Goal: Task Accomplishment & Management: Manage account settings

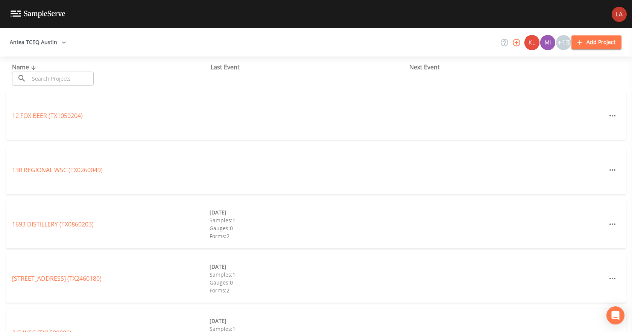
click at [41, 42] on button "Antea TCEQ Austin" at bounding box center [38, 42] width 62 height 14
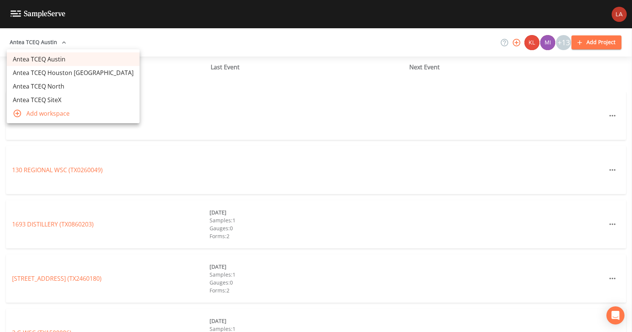
click at [51, 75] on link "Antea TCEQ Houston [GEOGRAPHIC_DATA]" at bounding box center [73, 73] width 133 height 14
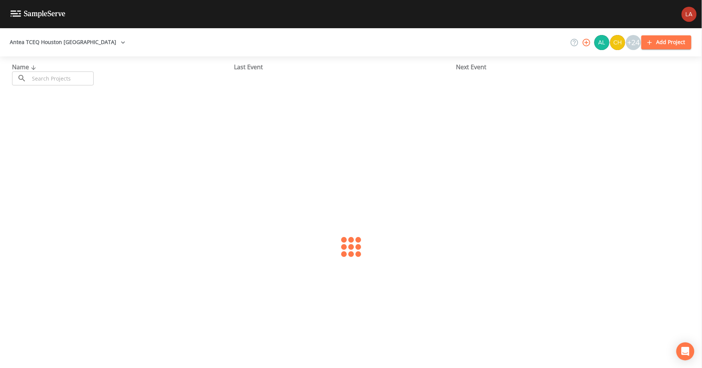
click at [59, 78] on input "text" at bounding box center [61, 79] width 64 height 14
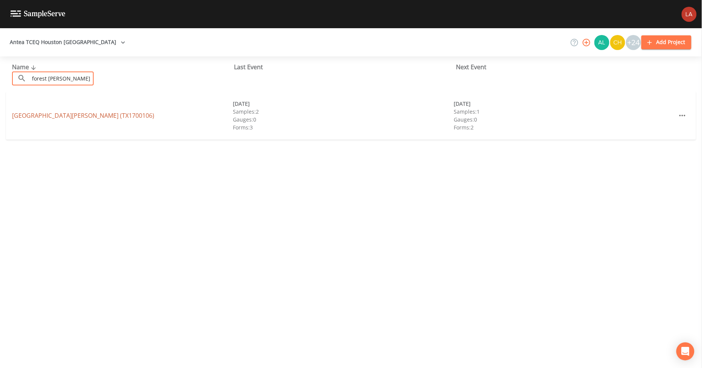
type input "forest woods"
click at [24, 117] on link "FOREST WOODS SUBDIVISION (TX1700106)" at bounding box center [83, 115] width 142 height 8
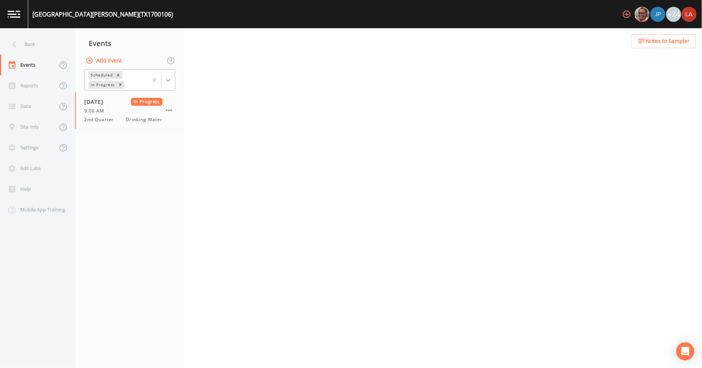
click at [164, 81] on div at bounding box center [168, 80] width 14 height 14
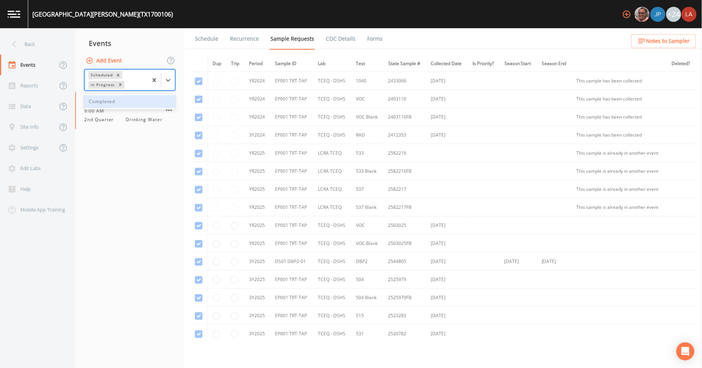
click at [121, 101] on div "Completed" at bounding box center [129, 101] width 91 height 13
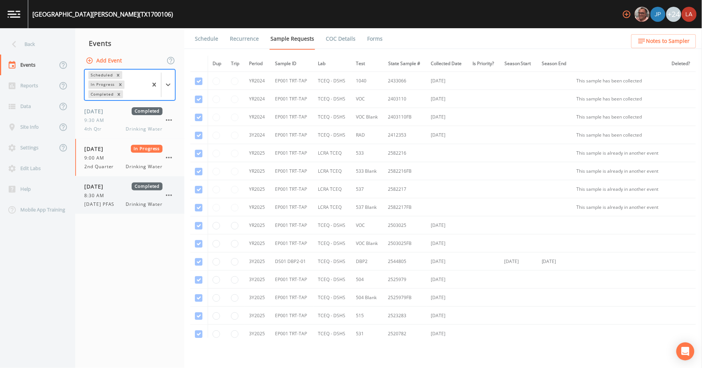
click at [102, 199] on div "08/21/2025 Completed 8:30 AM 8/21/25 PFAS Drinking Water" at bounding box center [123, 195] width 78 height 25
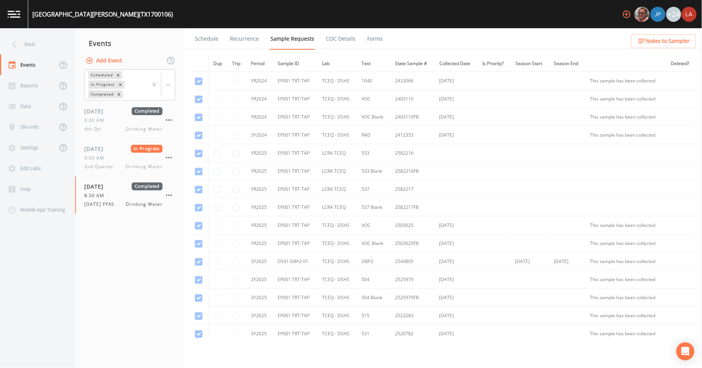
click at [377, 39] on link "Forms" at bounding box center [375, 38] width 18 height 21
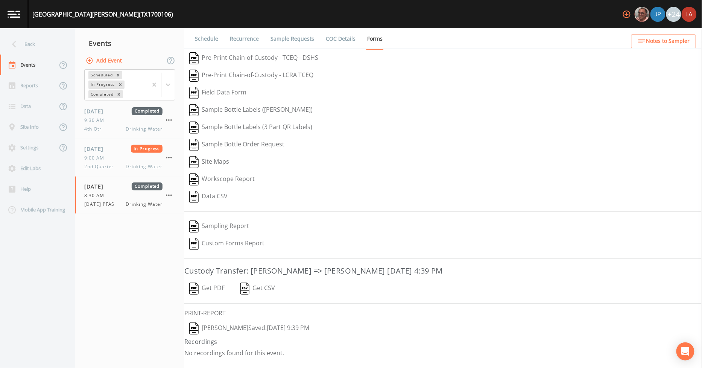
click at [241, 334] on button "Lauren Saenz  Saved: August 21, 2025 9:39 PM" at bounding box center [249, 328] width 130 height 17
click at [25, 40] on div "Back" at bounding box center [34, 44] width 68 height 21
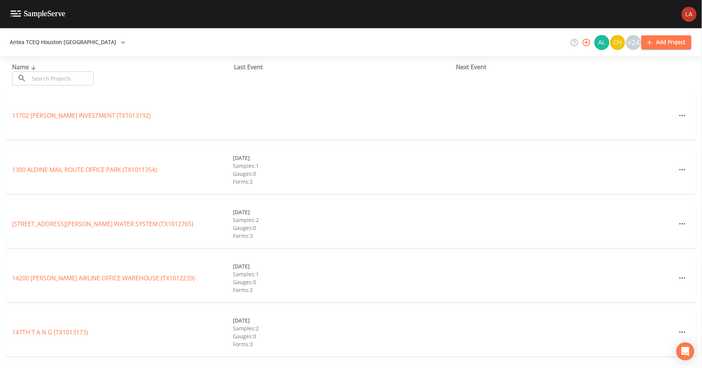
click at [74, 80] on input "text" at bounding box center [61, 79] width 64 height 14
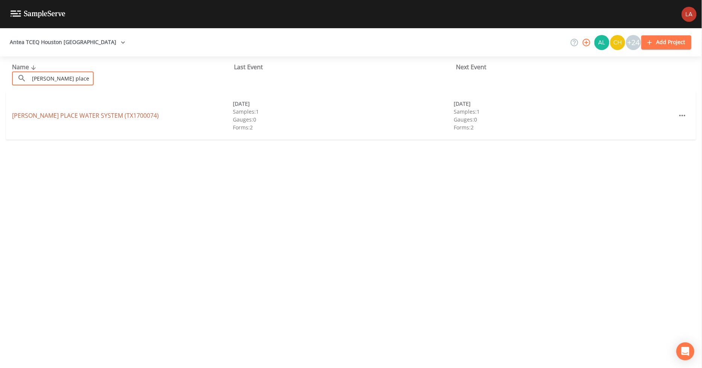
type input "montgomery place"
click at [33, 117] on link "MONTGOMERY PLACE WATER SYSTEM (TX1700074)" at bounding box center [85, 115] width 147 height 8
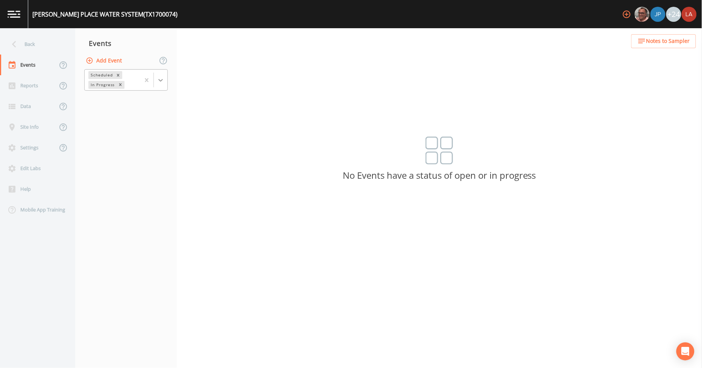
click at [164, 81] on div at bounding box center [161, 80] width 14 height 14
click at [108, 102] on div "Completed" at bounding box center [126, 101] width 84 height 13
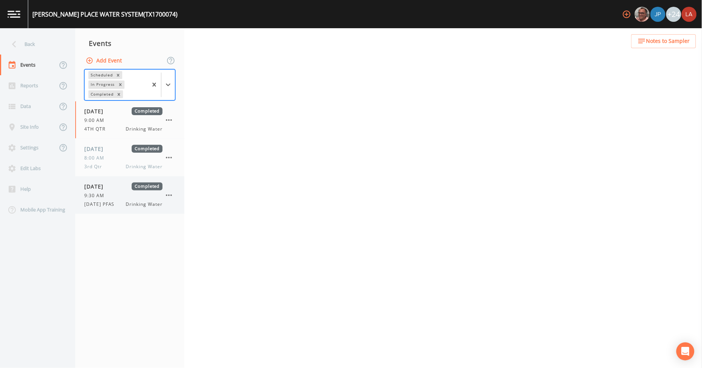
click at [124, 200] on div "08/21/2025 Completed 9:30 AM 8/21/25 PFAS Drinking Water" at bounding box center [123, 195] width 78 height 25
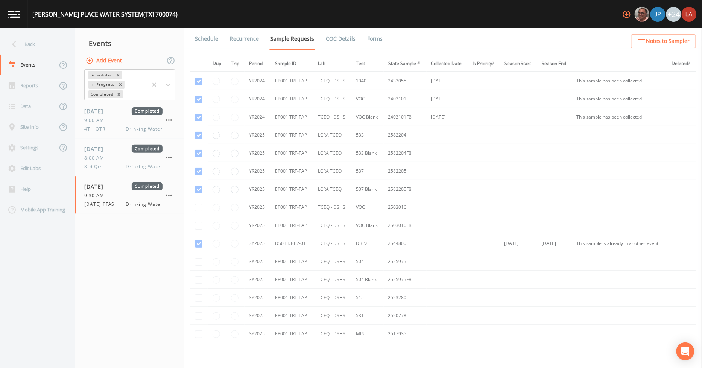
click at [376, 39] on link "Forms" at bounding box center [375, 38] width 18 height 21
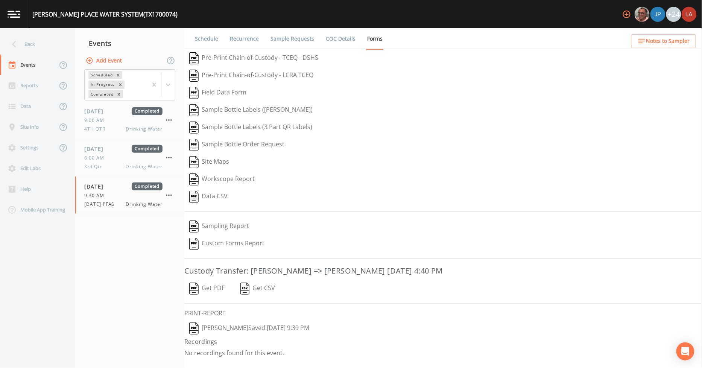
click at [246, 332] on button "Lauren Saenz  Saved: August 21, 2025 9:39 PM" at bounding box center [249, 328] width 130 height 17
click at [40, 44] on div "Back" at bounding box center [34, 44] width 68 height 21
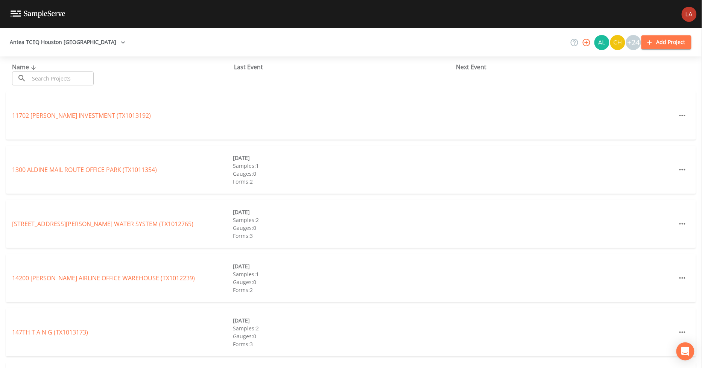
click at [70, 77] on input "text" at bounding box center [61, 79] width 64 height 14
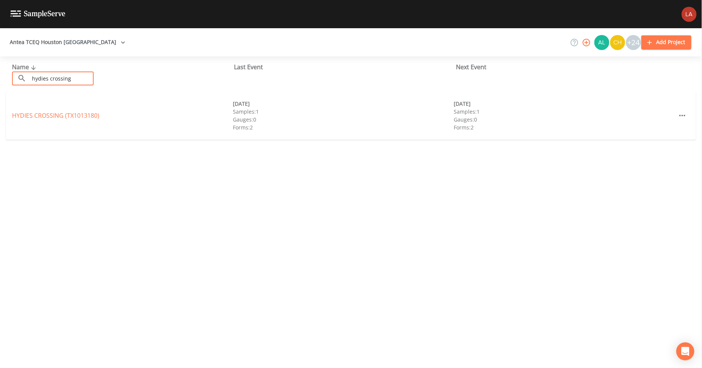
type input "hydies crossing"
click at [74, 113] on link "HYDIES CROSSING (TX1013180)" at bounding box center [55, 115] width 87 height 8
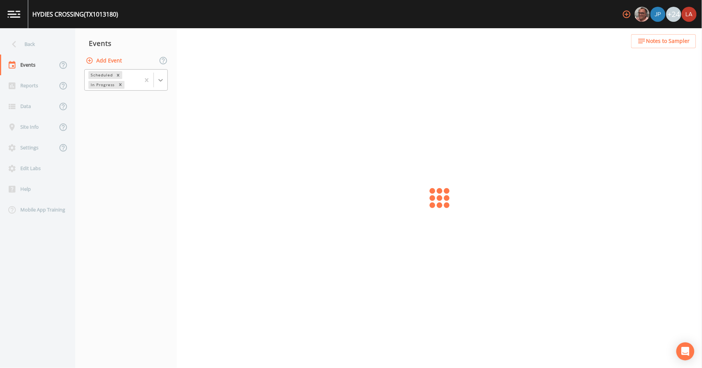
click at [161, 84] on div at bounding box center [161, 80] width 14 height 14
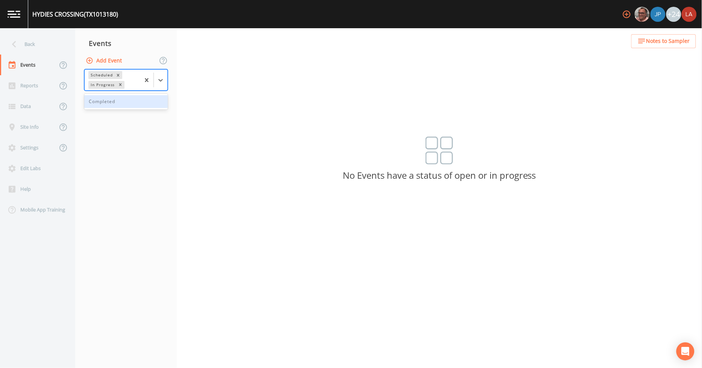
click at [114, 100] on div "Completed" at bounding box center [126, 101] width 84 height 13
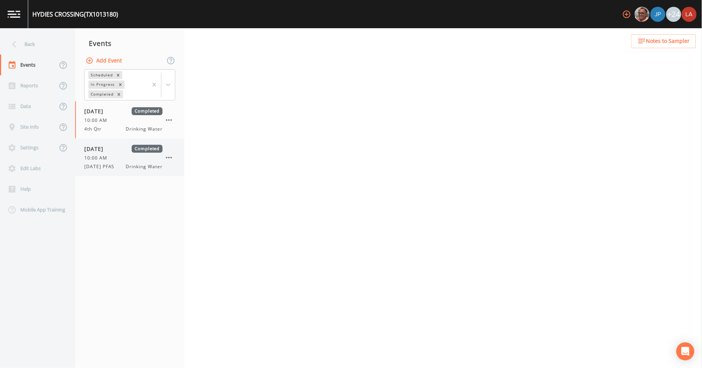
click at [104, 166] on span "8/21/25 PFAS" at bounding box center [101, 166] width 35 height 7
click at [370, 40] on link "Forms" at bounding box center [375, 38] width 18 height 21
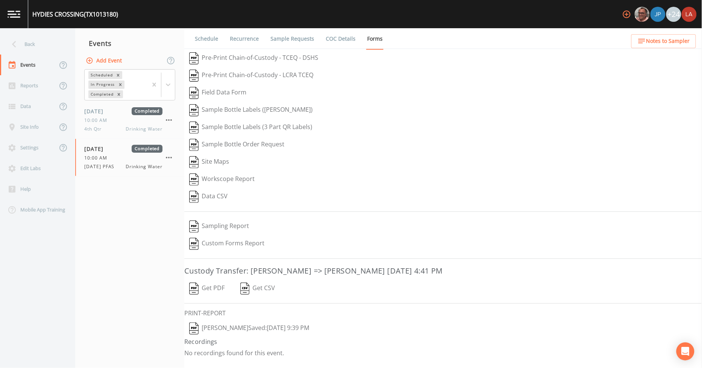
click at [262, 327] on button "Lauren Saenz  Saved: August 21, 2025 9:39 PM" at bounding box center [249, 328] width 130 height 17
click at [32, 41] on div "Back" at bounding box center [34, 44] width 68 height 21
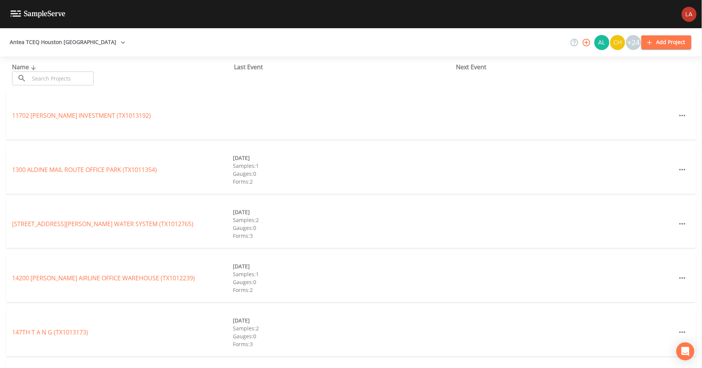
click at [54, 75] on input "text" at bounding box center [61, 79] width 64 height 14
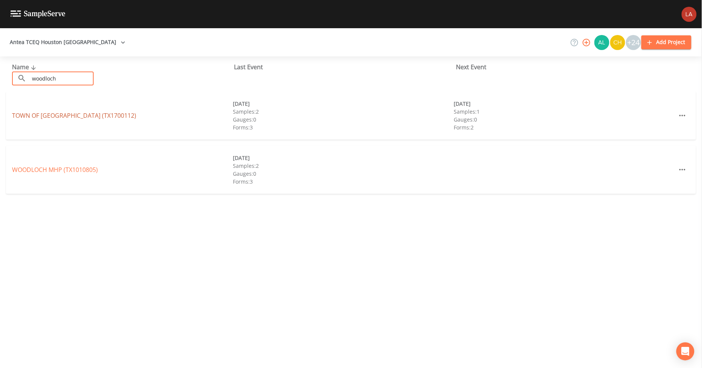
type input "woodloch"
click at [40, 113] on link "TOWN OF WOODLOCH (TX1700112)" at bounding box center [74, 115] width 124 height 8
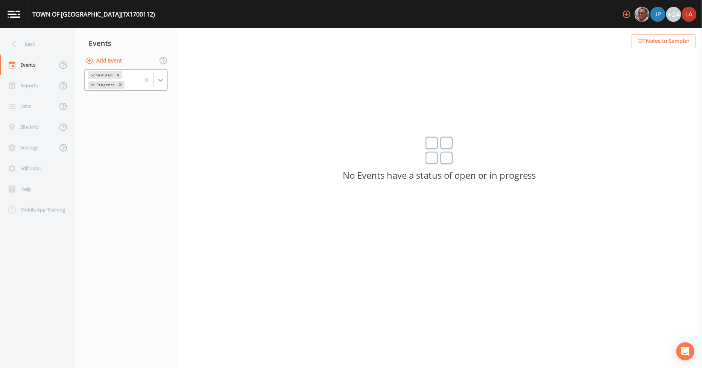
click at [162, 78] on icon at bounding box center [161, 80] width 8 height 8
click at [100, 105] on div "Completed" at bounding box center [126, 101] width 84 height 13
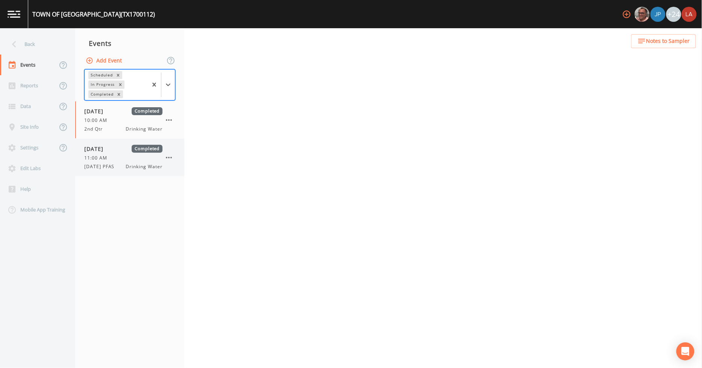
click at [104, 143] on div "08/21/2025 Completed 11:00 AM 8/21/25 PFAS Drinking Water" at bounding box center [129, 157] width 109 height 37
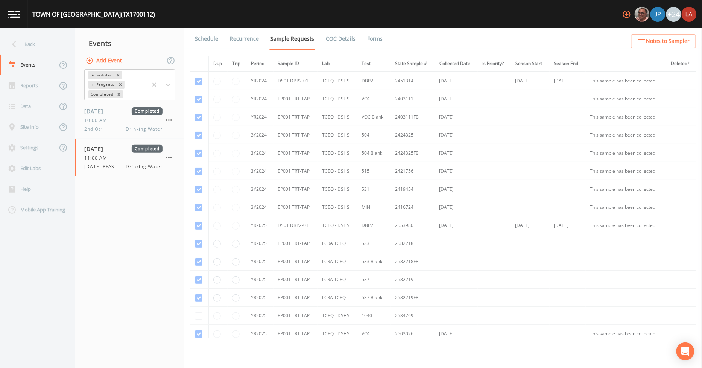
click at [366, 38] on link "Forms" at bounding box center [375, 38] width 18 height 21
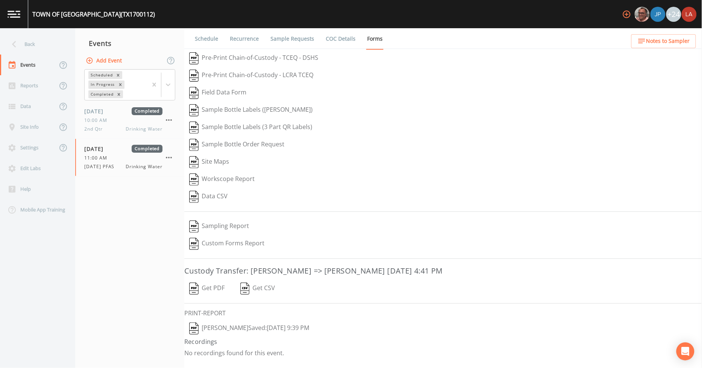
click at [227, 329] on button "Lauren Saenz  Saved: August 21, 2025 9:39 PM" at bounding box center [249, 328] width 130 height 17
click at [29, 41] on div "Back" at bounding box center [34, 44] width 68 height 21
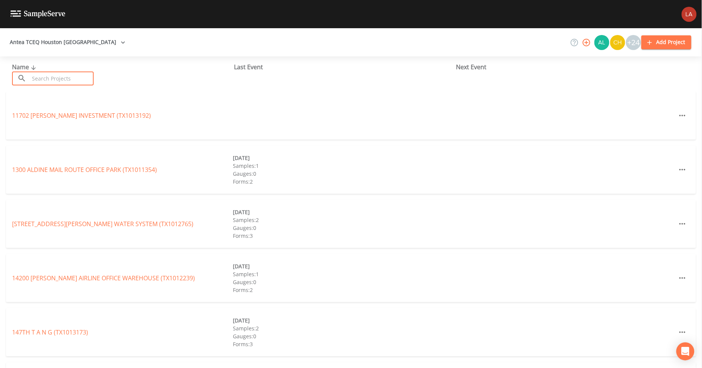
click at [54, 81] on input "text" at bounding box center [61, 79] width 64 height 14
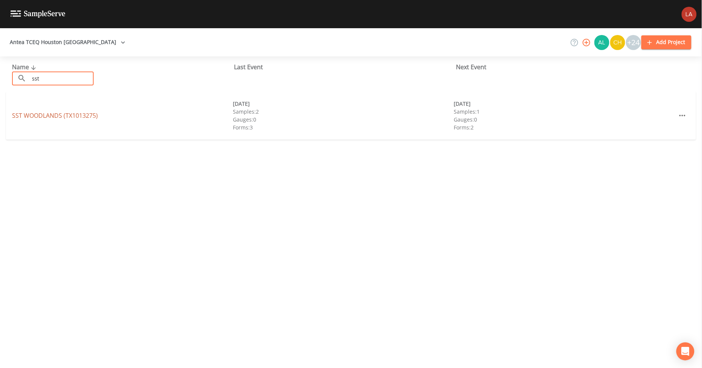
type input "sst"
click at [33, 117] on link "SST WOODLANDS (TX1013275)" at bounding box center [55, 115] width 86 height 8
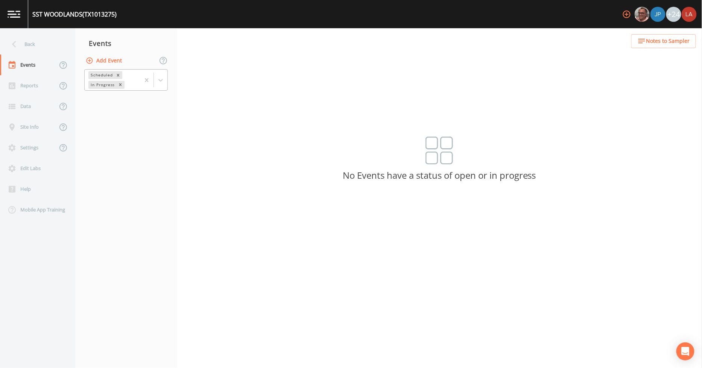
click at [167, 79] on div "Scheduled In Progress" at bounding box center [126, 80] width 102 height 23
click at [164, 80] on icon at bounding box center [161, 80] width 8 height 8
click at [126, 105] on div "Completed" at bounding box center [126, 101] width 84 height 13
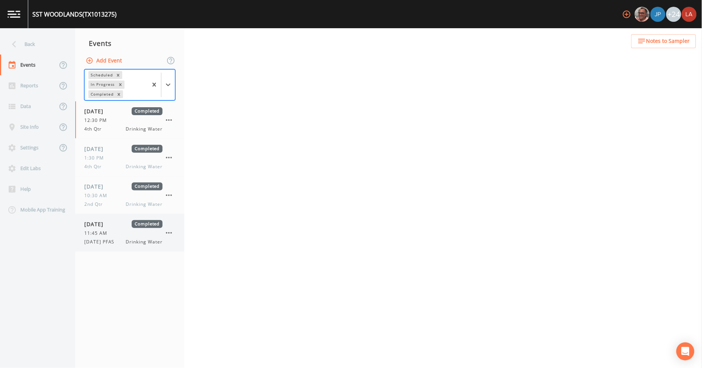
click at [118, 232] on div "11:45 AM" at bounding box center [123, 233] width 78 height 7
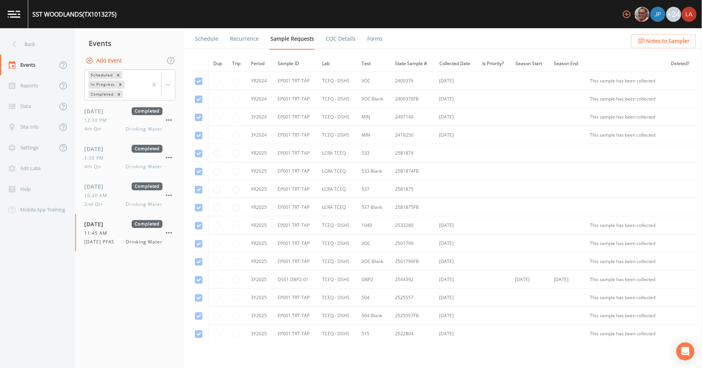
click at [366, 35] on link "Forms" at bounding box center [375, 38] width 18 height 21
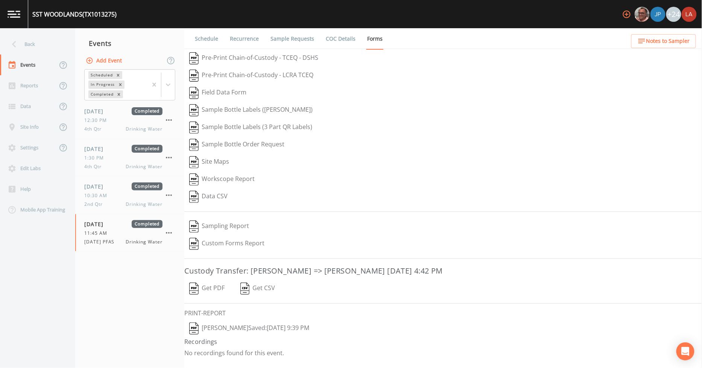
click at [228, 324] on button "Lauren Saenz  Saved: August 21, 2025 9:39 PM" at bounding box center [249, 328] width 130 height 17
click at [35, 40] on div "Back" at bounding box center [34, 44] width 68 height 21
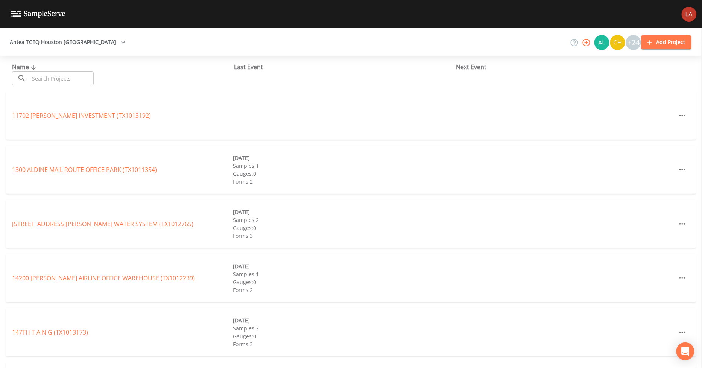
drag, startPoint x: 35, startPoint y: 40, endPoint x: 70, endPoint y: 81, distance: 53.7
click at [70, 81] on input "text" at bounding box center [61, 79] width 64 height 14
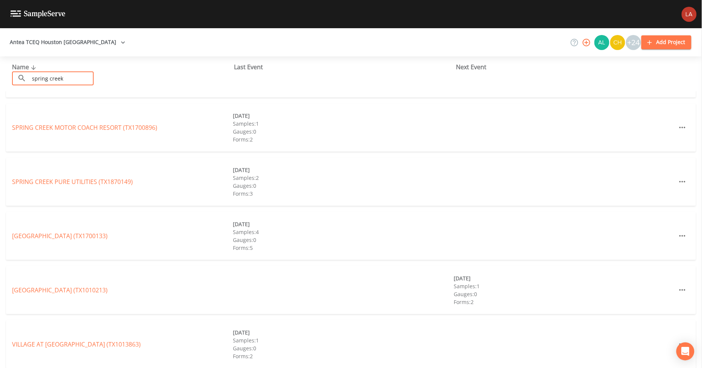
scroll to position [211, 0]
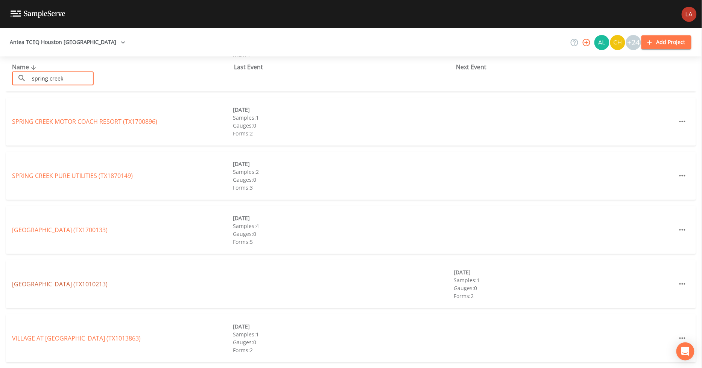
type input "spring creek"
click at [64, 281] on link "SPRING CREEK VALLEY ESTATES (TX1010213)" at bounding box center [60, 284] width 96 height 8
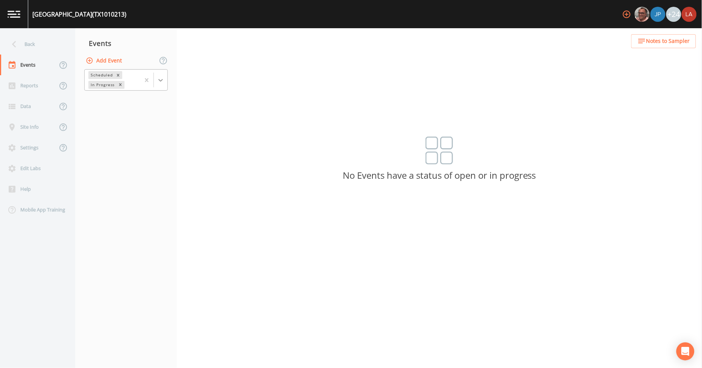
click at [157, 77] on icon at bounding box center [161, 80] width 8 height 8
click at [118, 105] on div "Completed" at bounding box center [126, 101] width 84 height 13
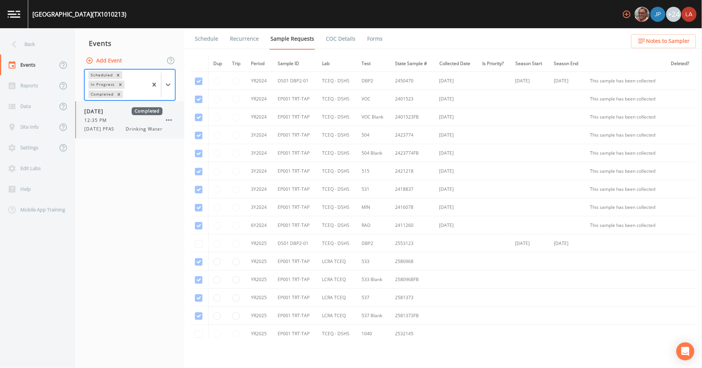
click at [117, 133] on div "08/21/2025 Completed 12:35 PM 8/21/25 PFAS Drinking Water" at bounding box center [129, 119] width 109 height 37
click at [368, 36] on link "Forms" at bounding box center [375, 38] width 18 height 21
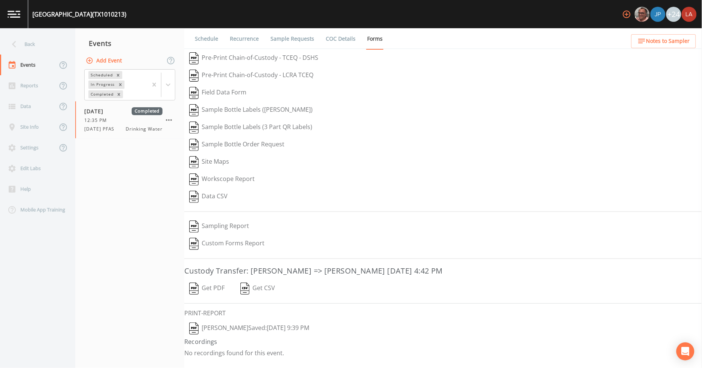
click at [244, 329] on button "Lauren Saenz  Saved: August 21, 2025 9:39 PM" at bounding box center [249, 328] width 130 height 17
click at [24, 40] on div "Back" at bounding box center [34, 44] width 68 height 21
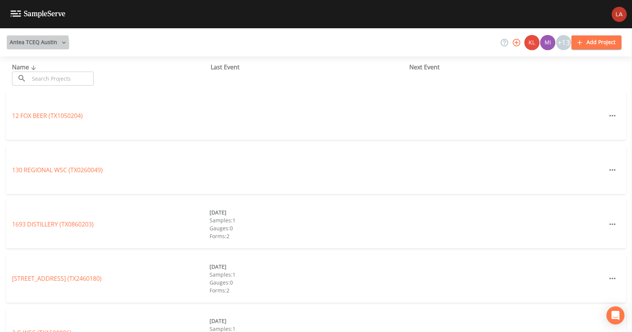
click at [24, 44] on button "Antea TCEQ Austin" at bounding box center [38, 42] width 62 height 14
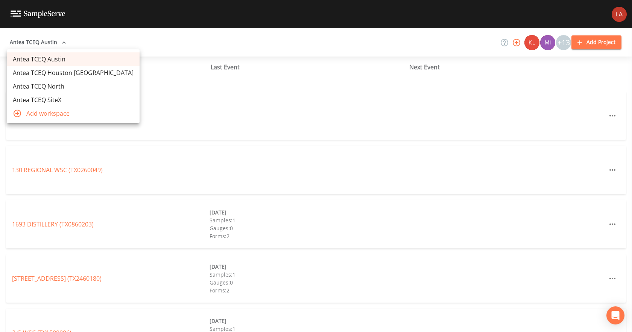
click at [29, 67] on link "Antea TCEQ Houston [GEOGRAPHIC_DATA]" at bounding box center [73, 73] width 133 height 14
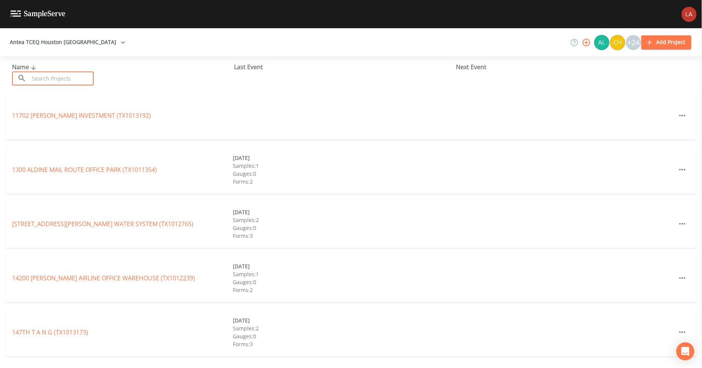
click at [73, 84] on input "text" at bounding box center [61, 79] width 64 height 14
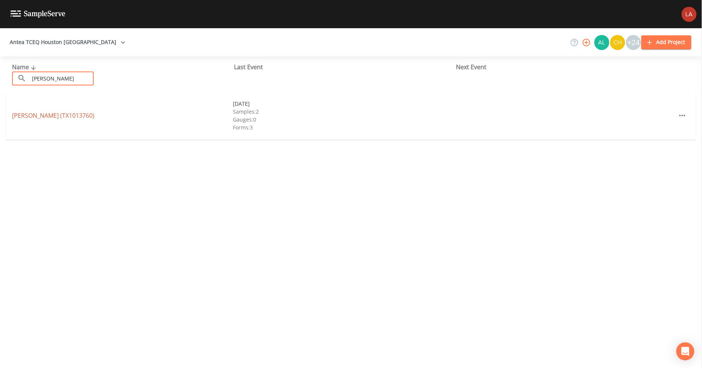
type input "[PERSON_NAME]"
click at [62, 118] on link "[PERSON_NAME] (TX1013760)" at bounding box center [53, 115] width 82 height 8
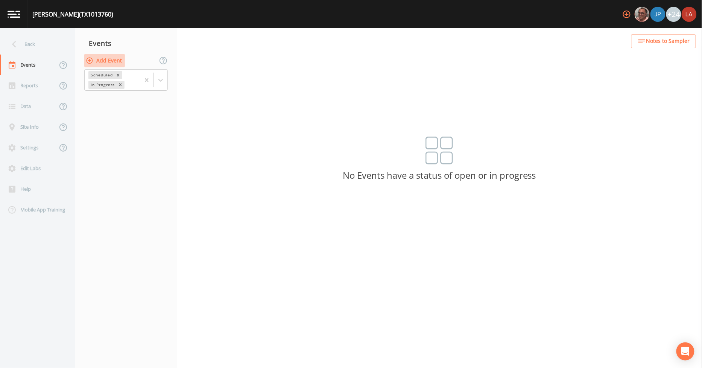
click at [104, 56] on button "Add Event" at bounding box center [104, 61] width 41 height 14
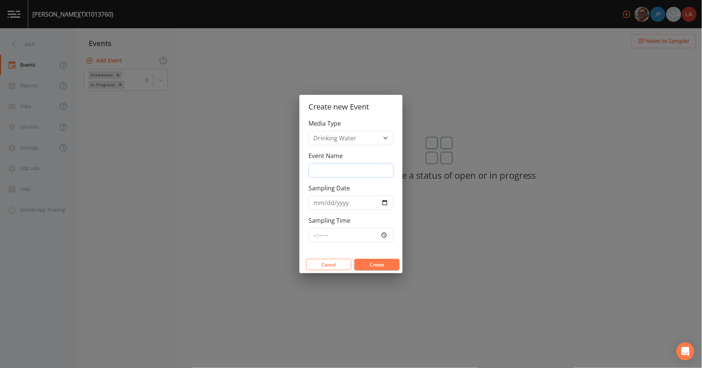
click at [331, 170] on input "Event Name" at bounding box center [351, 170] width 85 height 14
drag, startPoint x: 356, startPoint y: 172, endPoint x: 283, endPoint y: 172, distance: 73.8
click at [283, 172] on div "Create new Event Media Type Drinking Water Event Name [DATE] PFAS Sampling Date…" at bounding box center [351, 184] width 702 height 368
type input "[DATE] PFAS"
click at [315, 205] on input "Sampling Date" at bounding box center [351, 203] width 85 height 14
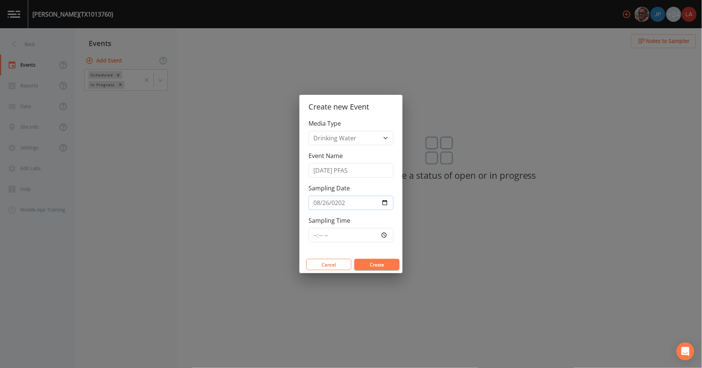
type input "[DATE]"
type input "08:15"
click at [355, 259] on button "Create" at bounding box center [377, 264] width 45 height 11
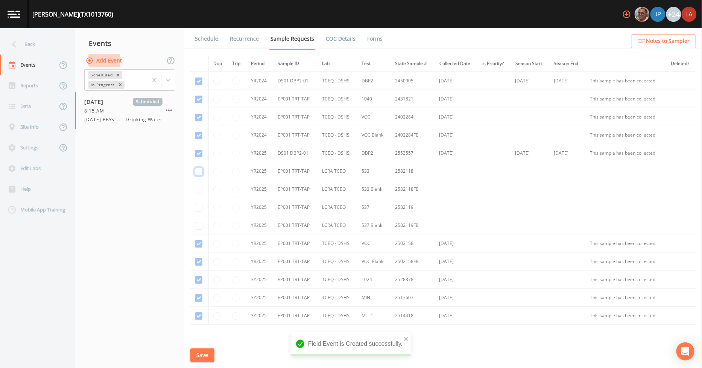
drag, startPoint x: 197, startPoint y: 172, endPoint x: 202, endPoint y: 190, distance: 18.7
click at [197, 172] on input "checkbox" at bounding box center [199, 172] width 8 height 8
checkbox input "true"
click at [196, 192] on input "checkbox" at bounding box center [199, 190] width 8 height 8
checkbox input "true"
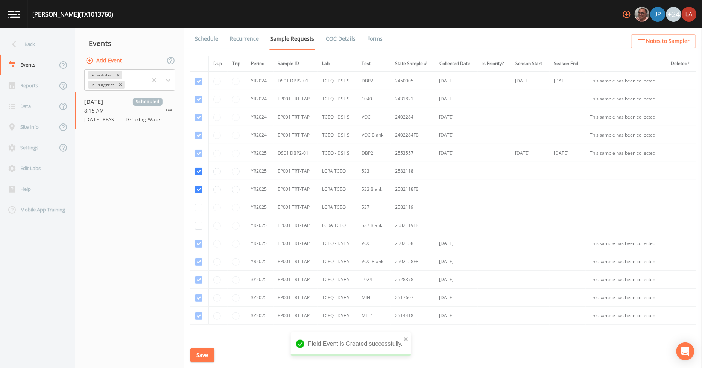
click at [200, 213] on td at bounding box center [199, 207] width 18 height 18
click at [197, 208] on input "checkbox" at bounding box center [199, 208] width 8 height 8
checkbox input "true"
click at [198, 224] on input "checkbox" at bounding box center [199, 226] width 8 height 8
checkbox input "true"
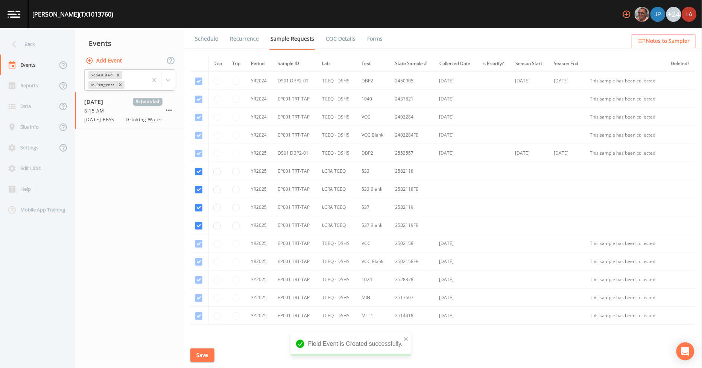
click at [201, 352] on button "Save" at bounding box center [202, 356] width 24 height 14
drag, startPoint x: 207, startPoint y: 40, endPoint x: 211, endPoint y: 50, distance: 10.7
click at [207, 40] on link "Schedule" at bounding box center [207, 38] width 26 height 21
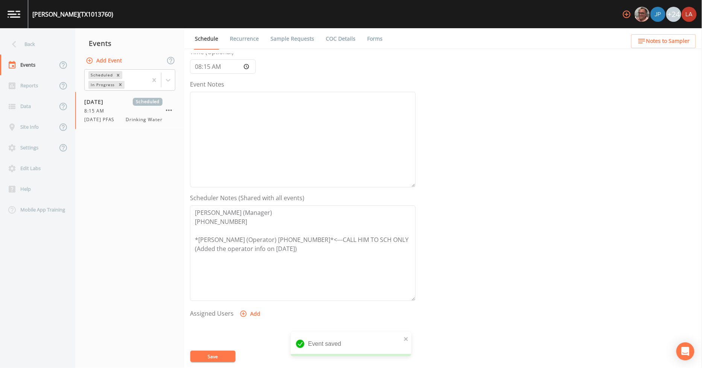
scroll to position [163, 0]
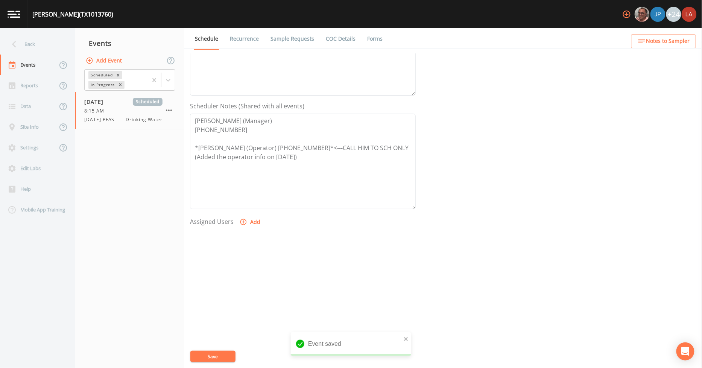
click at [250, 221] on button "Add" at bounding box center [250, 222] width 25 height 14
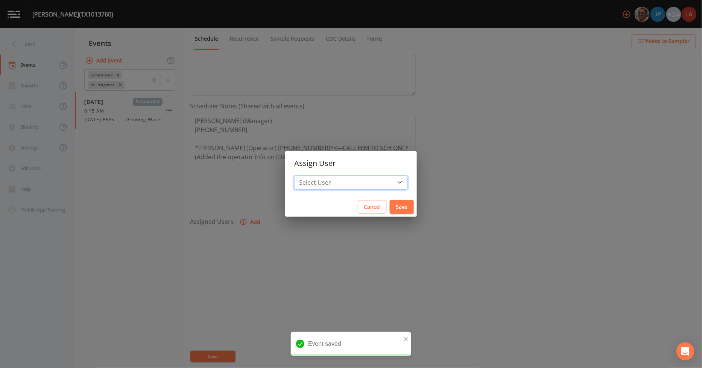
click at [322, 185] on select "Select User [PERSON_NAME] [PERSON_NAME] [PERSON_NAME] [PERSON_NAME] [PERSON_NAM…" at bounding box center [351, 182] width 114 height 14
select select "0c4ac92a-2052-4971-af99-d49bdd27a7b1"
click at [311, 175] on select "Select User [PERSON_NAME] [PERSON_NAME] [PERSON_NAME] [PERSON_NAME] [PERSON_NAM…" at bounding box center [351, 182] width 114 height 14
click at [390, 209] on button "Save" at bounding box center [402, 207] width 24 height 14
select select
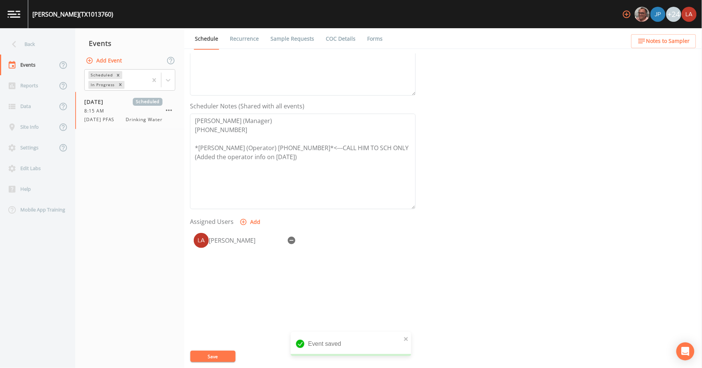
click at [213, 358] on button "Save" at bounding box center [212, 356] width 45 height 11
click at [42, 40] on div "Back" at bounding box center [34, 44] width 68 height 21
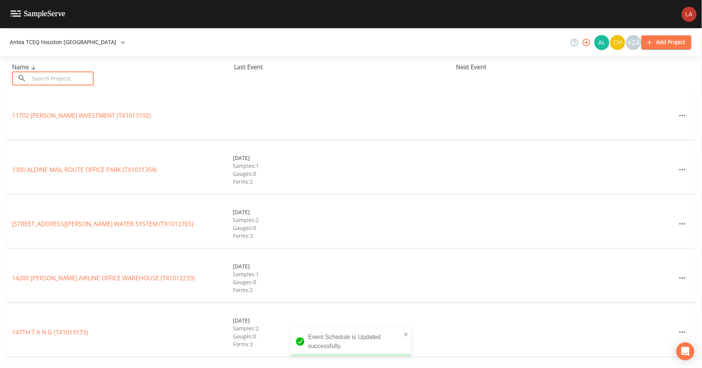
click at [67, 78] on input "text" at bounding box center [61, 79] width 64 height 14
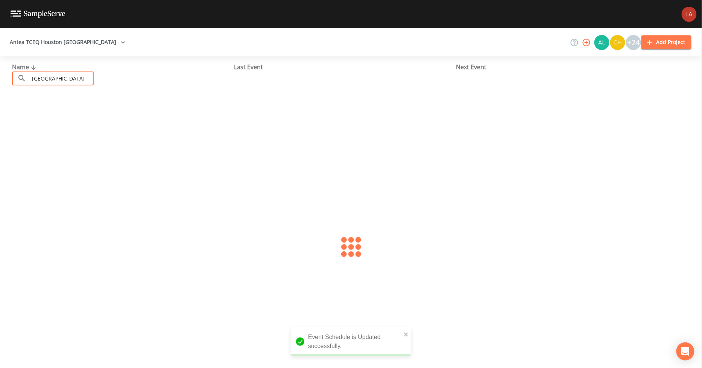
scroll to position [0, 0]
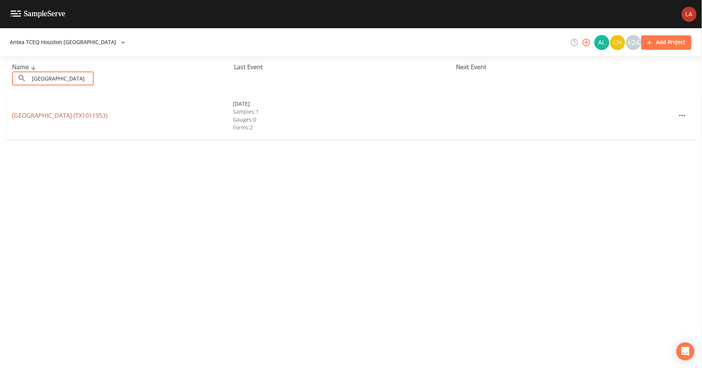
type input "[GEOGRAPHIC_DATA]"
click at [81, 118] on link "[GEOGRAPHIC_DATA] (TX1011953)" at bounding box center [60, 115] width 96 height 8
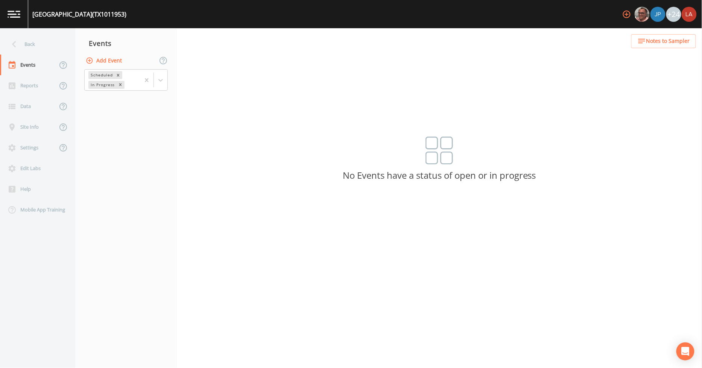
click at [112, 59] on button "Add Event" at bounding box center [104, 61] width 41 height 14
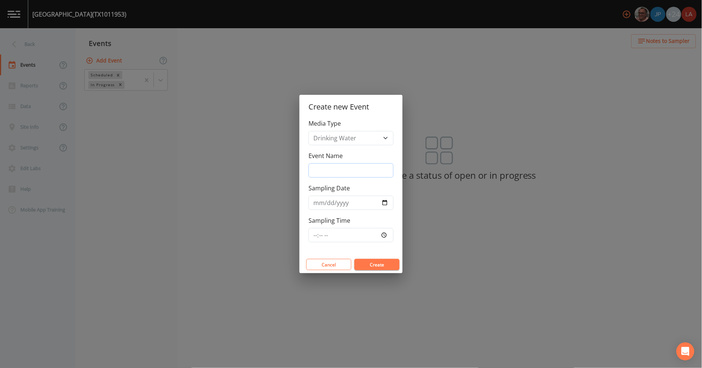
click at [326, 176] on input "Event Name" at bounding box center [351, 170] width 85 height 14
paste input "[DATE] PFAS"
type input "[DATE] PFAS"
click at [311, 200] on input "Sampling Date" at bounding box center [351, 203] width 85 height 14
type input "[DATE]"
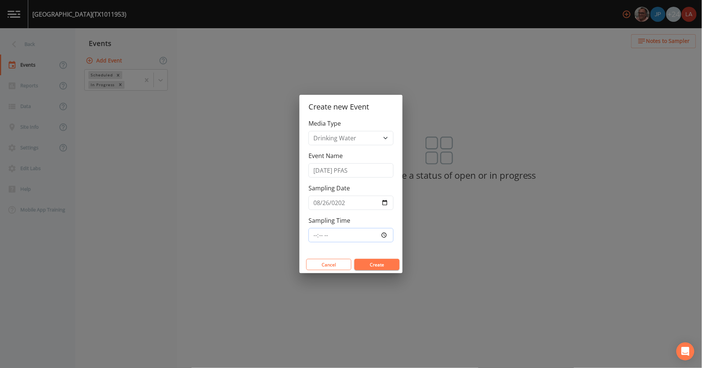
type input "09:00"
click at [355, 259] on button "Create" at bounding box center [377, 264] width 45 height 11
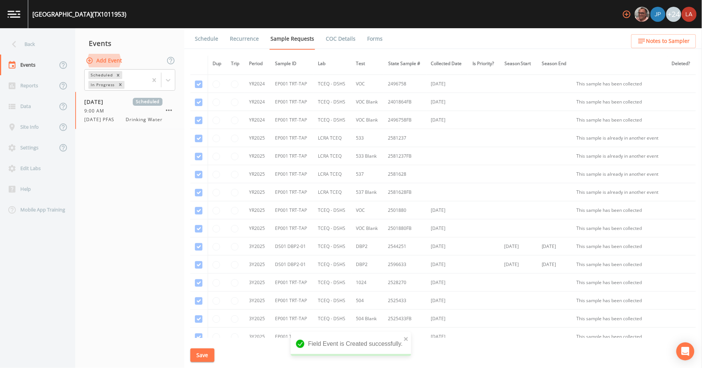
scroll to position [30, 0]
click at [172, 111] on icon "button" at bounding box center [168, 110] width 9 height 9
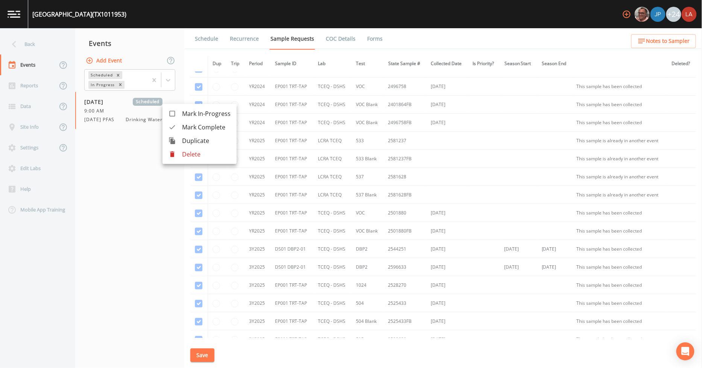
click at [190, 160] on li "Delete" at bounding box center [200, 155] width 74 height 14
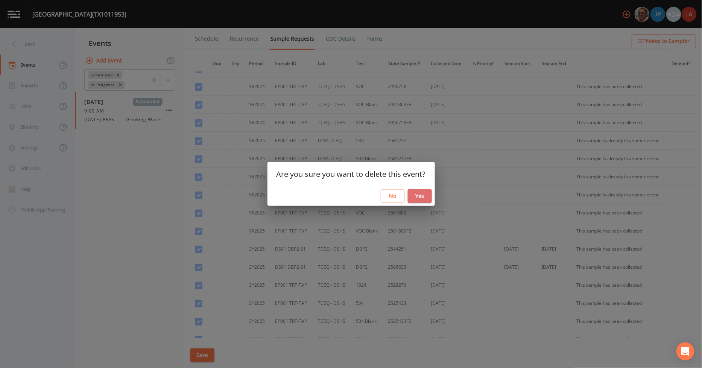
click at [426, 199] on button "Yes" at bounding box center [420, 196] width 24 height 14
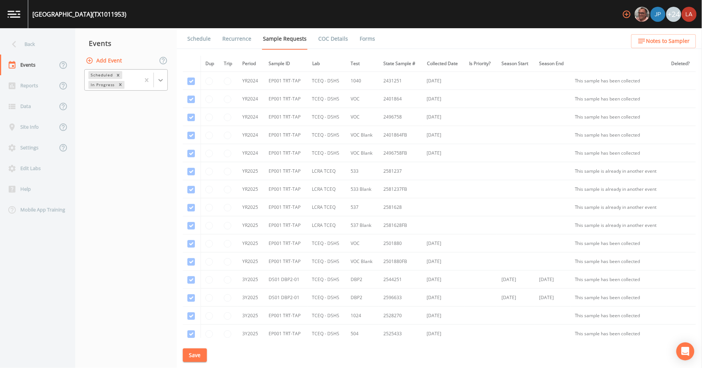
click at [166, 81] on div at bounding box center [161, 80] width 14 height 14
click at [132, 94] on div "Completed" at bounding box center [126, 102] width 84 height 16
click at [129, 104] on div "Completed" at bounding box center [126, 101] width 84 height 13
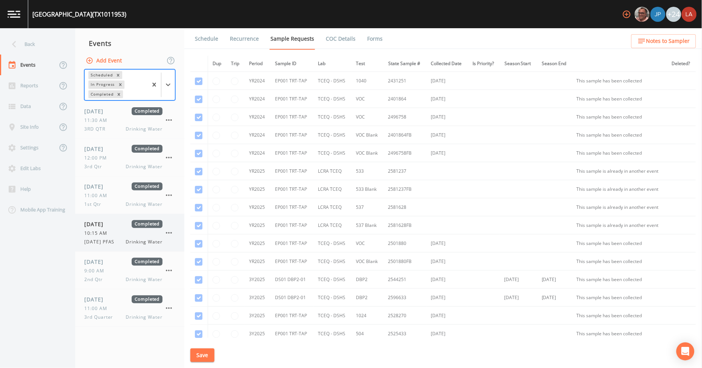
click at [114, 239] on span "[DATE] PFAS" at bounding box center [101, 242] width 35 height 7
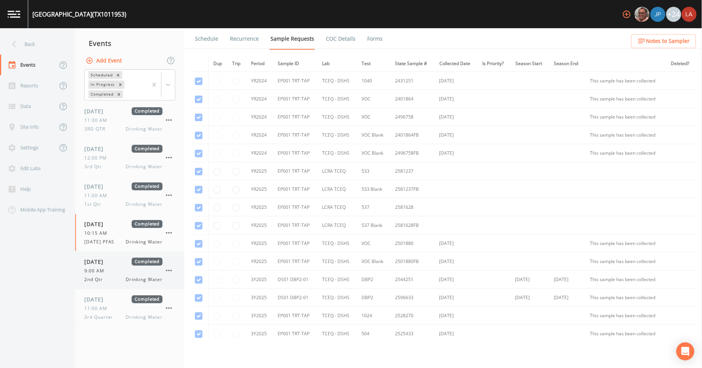
click at [124, 270] on div "9:00 AM" at bounding box center [123, 271] width 78 height 7
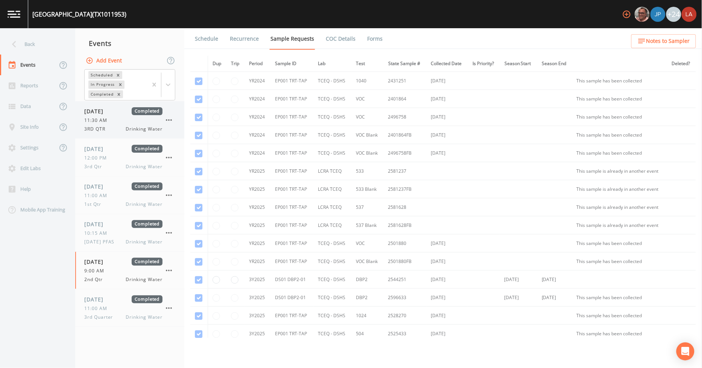
click at [99, 116] on div "[DATE] Completed 11:30 AM 3RD QTR Drinking Water" at bounding box center [123, 119] width 78 height 25
click at [116, 153] on div "[DATE] Completed 12:00 PM 3rd Qtr Drinking Water" at bounding box center [123, 157] width 78 height 25
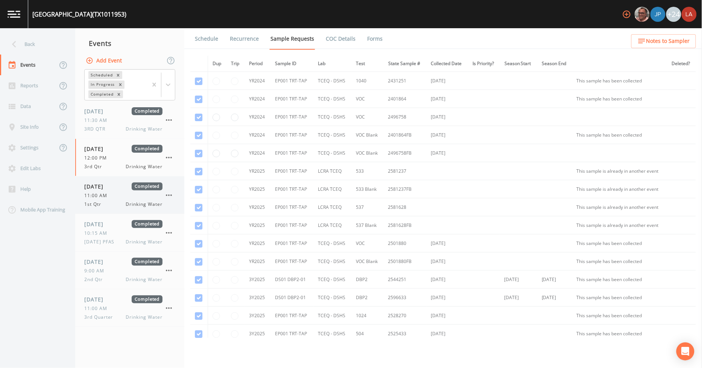
click at [104, 204] on span "1st Qtr" at bounding box center [94, 204] width 21 height 7
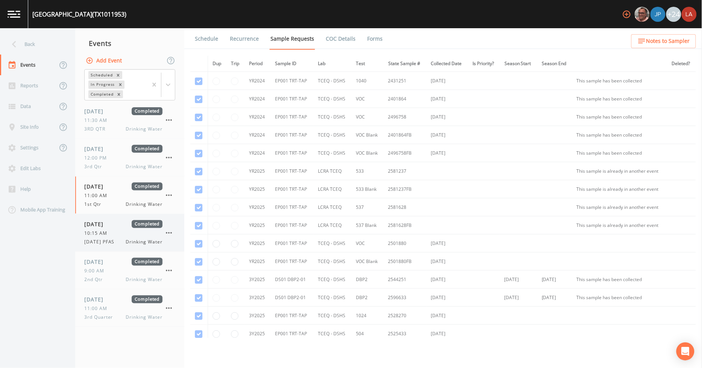
click at [108, 241] on span "[DATE] PFAS" at bounding box center [101, 242] width 35 height 7
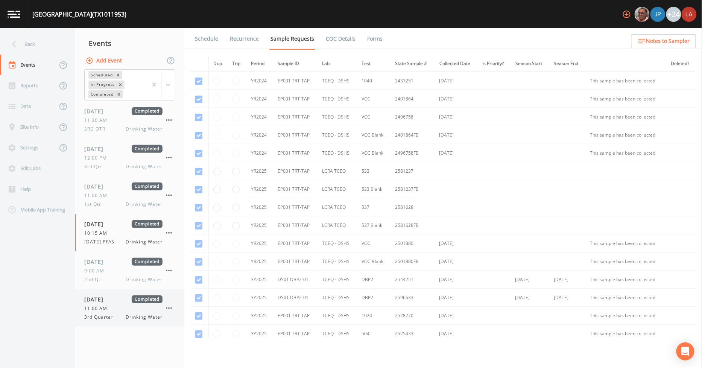
click at [109, 301] on span "[DATE]" at bounding box center [96, 299] width 24 height 8
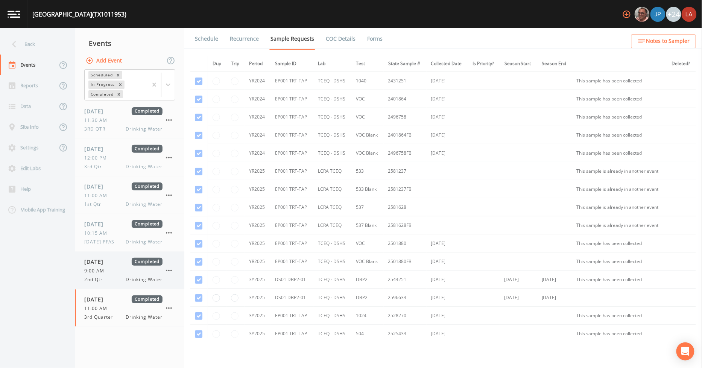
click at [123, 275] on div "[DATE] Completed 9:00 AM 2nd Qtr Drinking Water" at bounding box center [123, 270] width 78 height 25
click at [125, 212] on div "[DATE] Completed 11:00 AM 1st Qtr Drinking Water" at bounding box center [129, 195] width 109 height 37
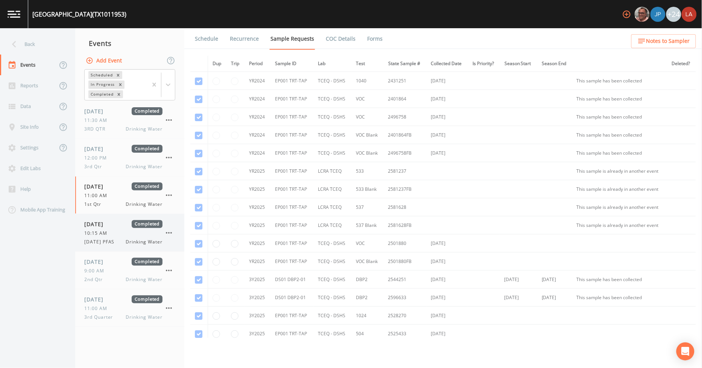
click at [109, 227] on span "[DATE]" at bounding box center [96, 224] width 24 height 8
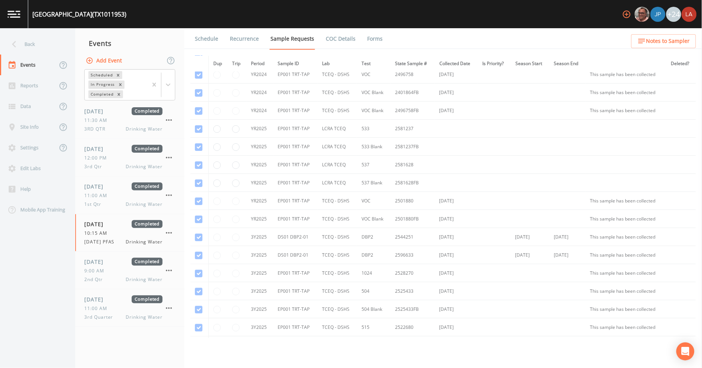
scroll to position [155, 0]
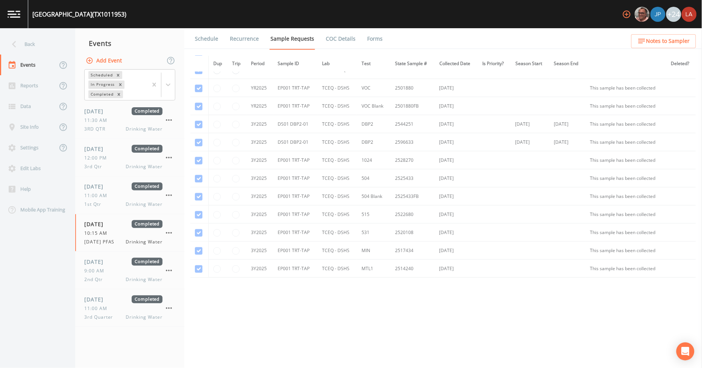
click at [208, 40] on link "Schedule" at bounding box center [207, 38] width 26 height 21
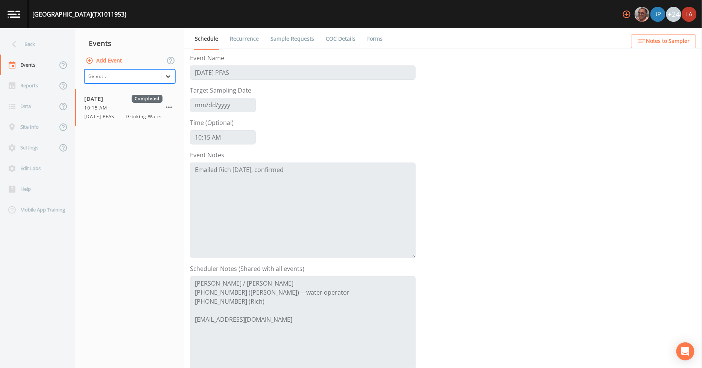
click at [168, 82] on div at bounding box center [168, 77] width 14 height 14
click at [125, 118] on div "Completed" at bounding box center [129, 120] width 91 height 13
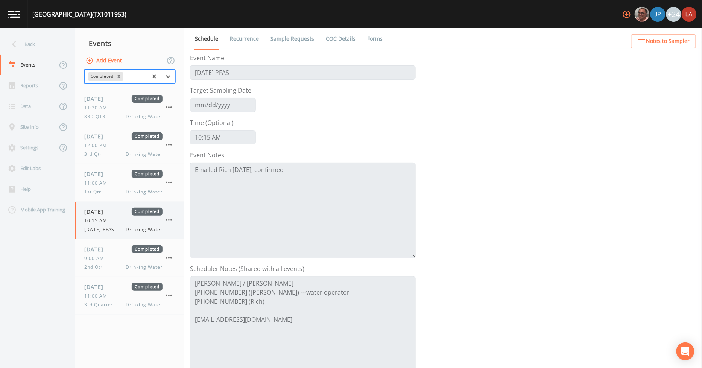
click at [115, 224] on div "[DATE] Completed 10:15 AM [DATE] PFAS Drinking Water" at bounding box center [123, 220] width 78 height 25
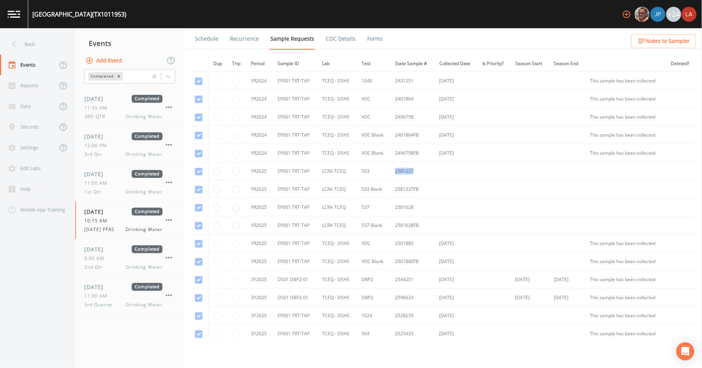
drag, startPoint x: 393, startPoint y: 170, endPoint x: 414, endPoint y: 171, distance: 20.7
click at [414, 171] on td "2581237" at bounding box center [413, 171] width 44 height 18
copy td "2581237"
drag, startPoint x: 415, startPoint y: 207, endPoint x: 393, endPoint y: 209, distance: 21.9
click at [393, 209] on td "2581628" at bounding box center [413, 207] width 44 height 18
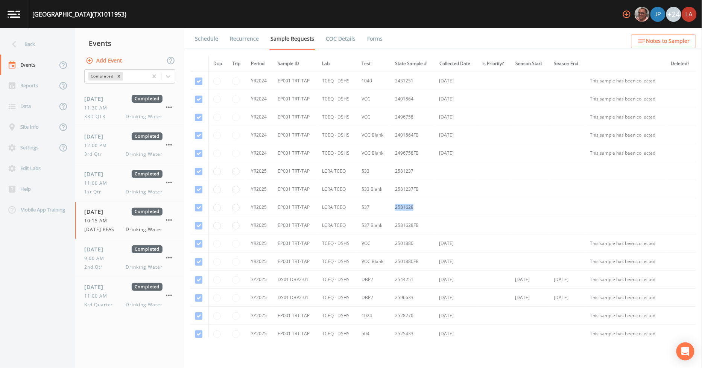
copy td "2581628"
click at [50, 43] on div "Back" at bounding box center [34, 44] width 68 height 21
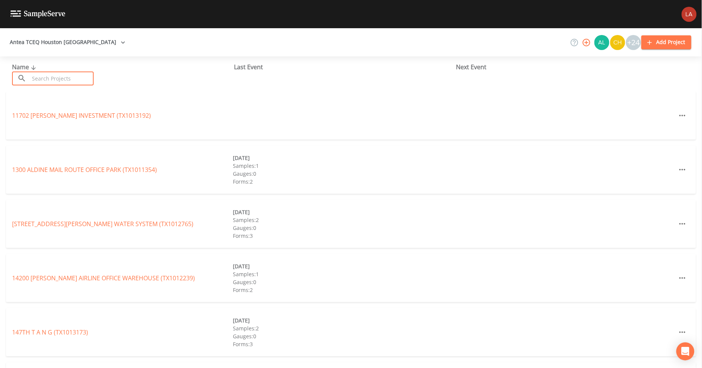
click at [65, 79] on input "text" at bounding box center [61, 79] width 64 height 14
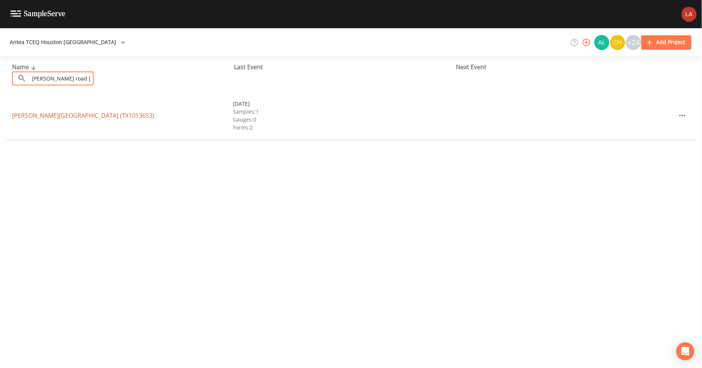
type input "[PERSON_NAME] road [PERSON_NAME]"
click at [76, 117] on link "[PERSON_NAME][GEOGRAPHIC_DATA] (TX1013653)" at bounding box center [83, 115] width 142 height 8
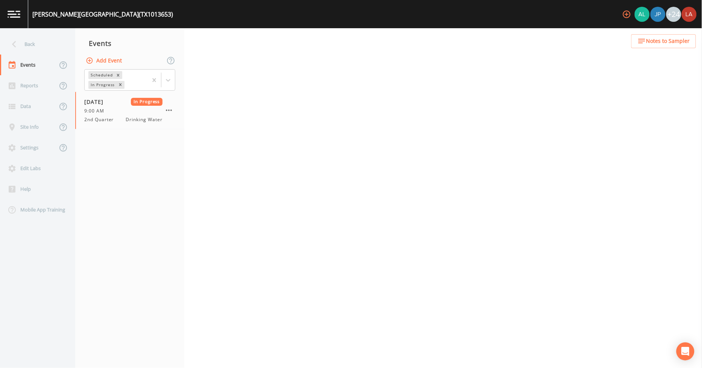
click at [114, 62] on button "Add Event" at bounding box center [104, 61] width 41 height 14
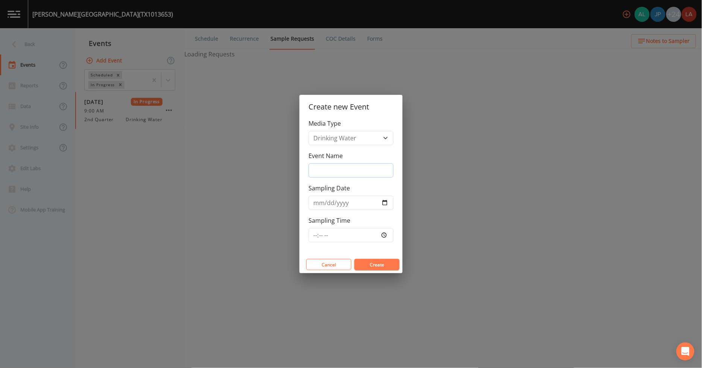
click at [327, 166] on input "Event Name" at bounding box center [351, 170] width 85 height 14
paste input "2581628"
click at [315, 203] on input "Sampling Date" at bounding box center [351, 203] width 85 height 14
drag, startPoint x: 371, startPoint y: 172, endPoint x: 180, endPoint y: 156, distance: 192.3
click at [180, 156] on div "Create new Event Media Type Drinking Water Event Name 2581628 Sampling Date Sam…" at bounding box center [351, 184] width 702 height 368
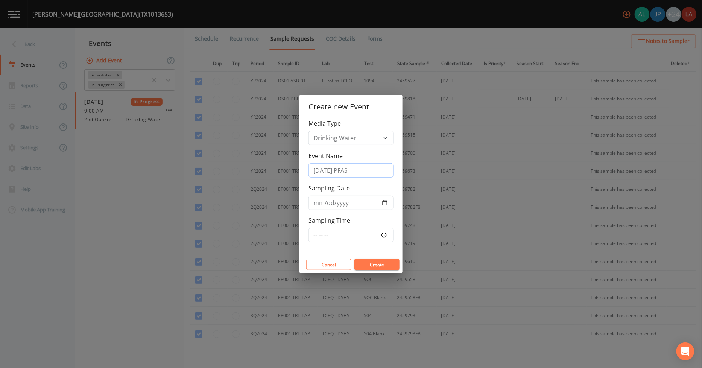
drag, startPoint x: 362, startPoint y: 169, endPoint x: 285, endPoint y: 170, distance: 77.5
click at [285, 170] on div "Create new Event Media Type Drinking Water Event Name [DATE] PFAS Sampling Date…" at bounding box center [351, 184] width 702 height 368
type input "[DATE] PFAS"
click at [315, 204] on input "Sampling Date" at bounding box center [351, 203] width 85 height 14
type input "[DATE]"
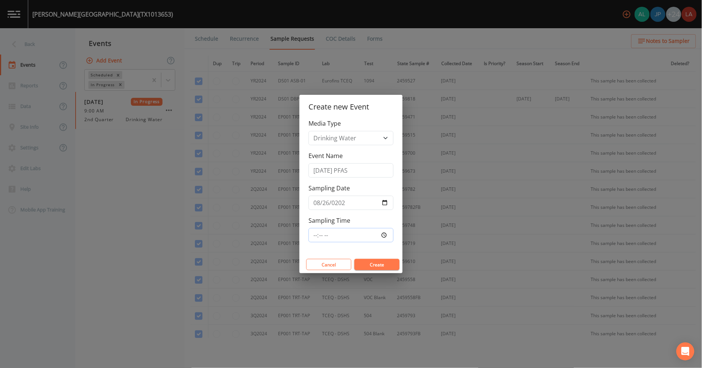
type input "09:45"
click at [355, 259] on button "Create" at bounding box center [377, 264] width 45 height 11
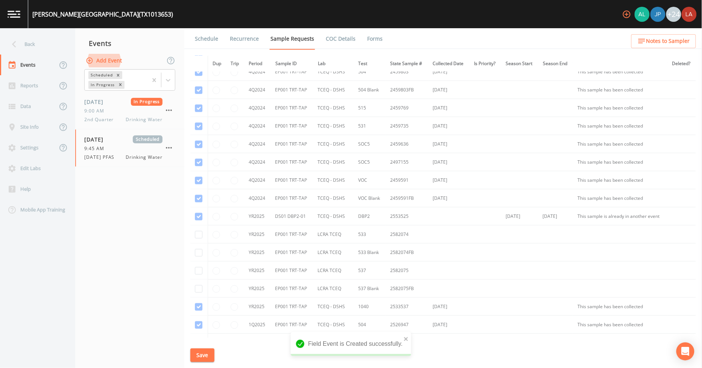
scroll to position [418, 0]
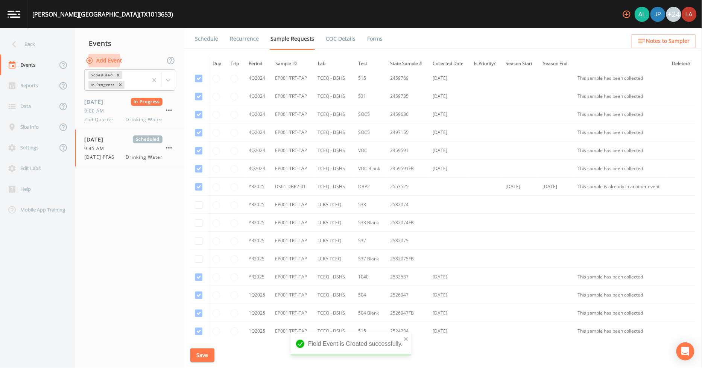
click at [194, 206] on td at bounding box center [198, 205] width 17 height 18
click at [199, 211] on td at bounding box center [198, 205] width 17 height 18
drag, startPoint x: 199, startPoint y: 206, endPoint x: 199, endPoint y: 223, distance: 17.0
click at [199, 208] on input "checkbox" at bounding box center [199, 205] width 8 height 8
checkbox input "true"
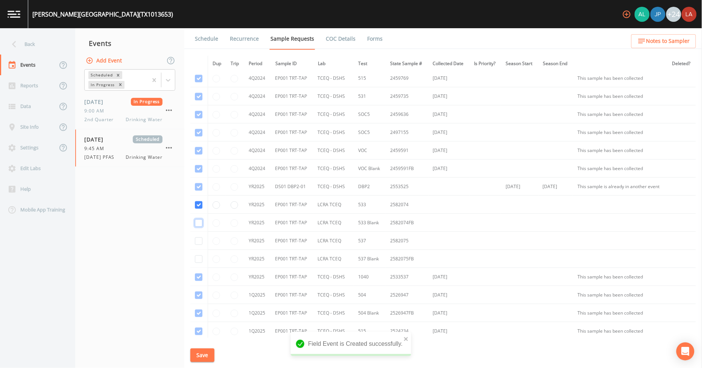
click at [199, 223] on input "checkbox" at bounding box center [199, 223] width 8 height 8
checkbox input "true"
click at [197, 242] on input "checkbox" at bounding box center [199, 242] width 8 height 8
checkbox input "true"
click at [198, 261] on input "checkbox" at bounding box center [199, 260] width 8 height 8
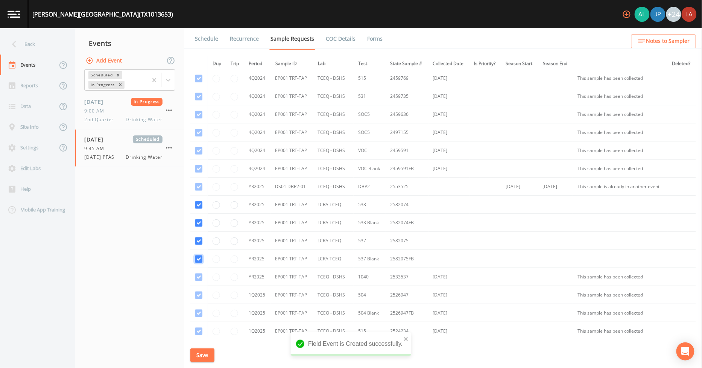
checkbox input "true"
click at [202, 351] on button "Save" at bounding box center [202, 356] width 24 height 14
click at [208, 40] on link "Schedule" at bounding box center [207, 38] width 26 height 21
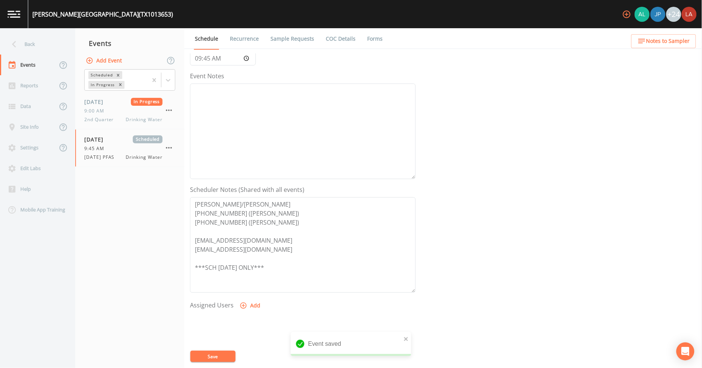
scroll to position [163, 0]
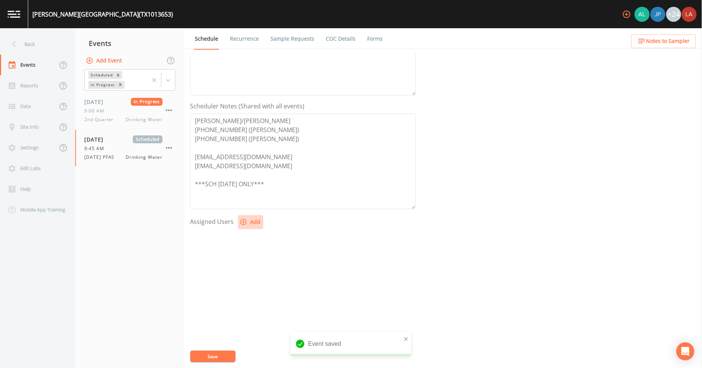
click at [251, 223] on button "Add" at bounding box center [250, 222] width 25 height 14
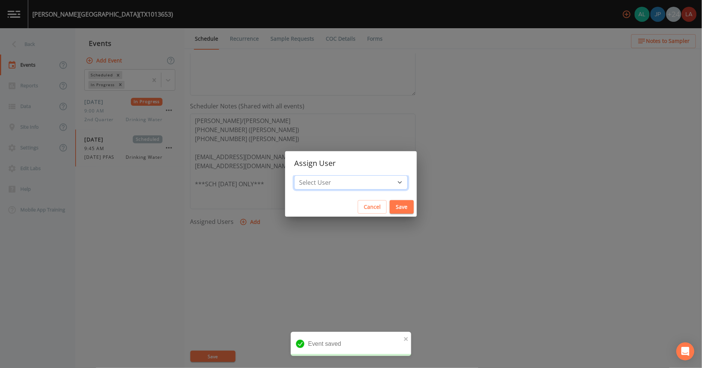
click at [321, 180] on select "Select User [PERSON_NAME] [PERSON_NAME] [PERSON_NAME] [PERSON_NAME] [PERSON_NAM…" at bounding box center [351, 182] width 114 height 14
select select "0c4ac92a-2052-4971-af99-d49bdd27a7b1"
click at [311, 175] on select "Select User [PERSON_NAME] [PERSON_NAME] [PERSON_NAME] [PERSON_NAME] [PERSON_NAM…" at bounding box center [351, 182] width 114 height 14
click at [396, 213] on button "Save" at bounding box center [402, 207] width 24 height 14
select select
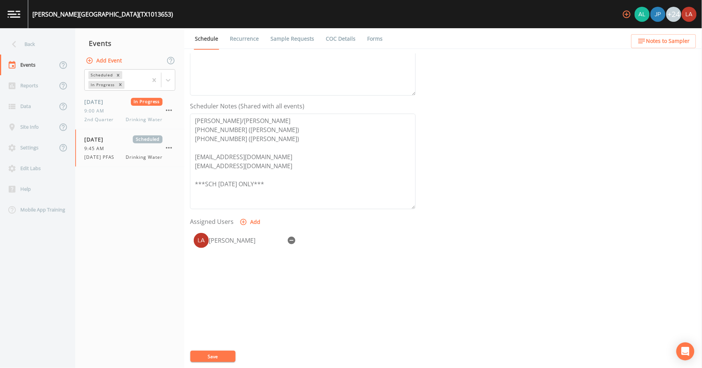
click at [206, 363] on div "Event Name [DATE] PFAS Target Sampling Date [DATE] Time (Optional) 09:45:00 Eve…" at bounding box center [446, 210] width 512 height 315
click at [207, 358] on button "Save" at bounding box center [212, 356] width 45 height 11
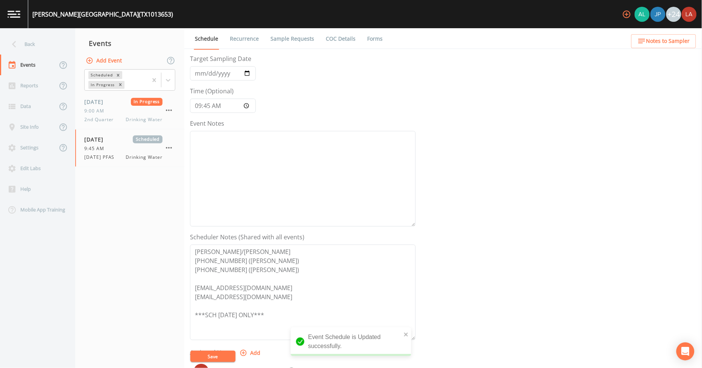
scroll to position [0, 0]
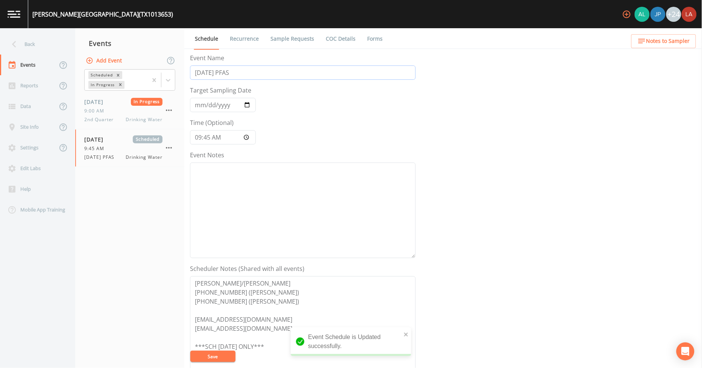
drag, startPoint x: 245, startPoint y: 75, endPoint x: 189, endPoint y: 69, distance: 56.4
click at [189, 70] on div "Schedule Recurrence Sample Requests COC Details Forms Event Name [DATE] PFAS Ta…" at bounding box center [443, 198] width 518 height 340
click at [55, 42] on div "Back" at bounding box center [34, 44] width 68 height 21
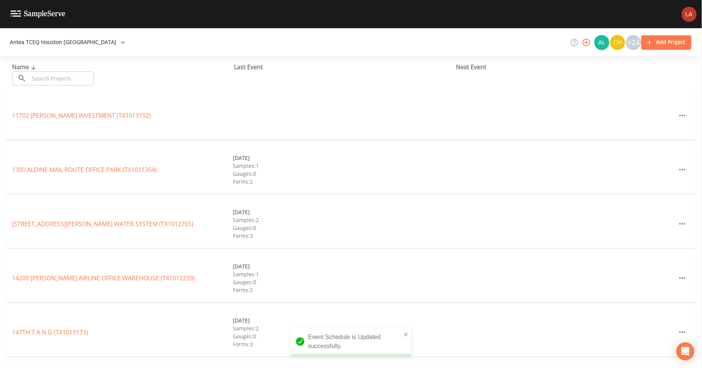
click at [65, 82] on input "text" at bounding box center [61, 79] width 64 height 14
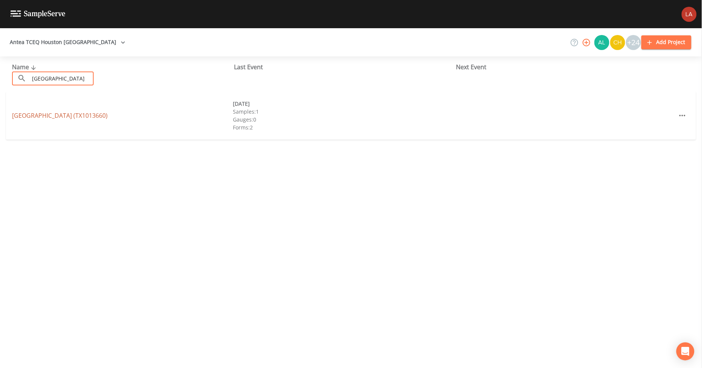
type input "[GEOGRAPHIC_DATA]"
click at [62, 116] on link "[GEOGRAPHIC_DATA] (TX1013660)" at bounding box center [60, 115] width 96 height 8
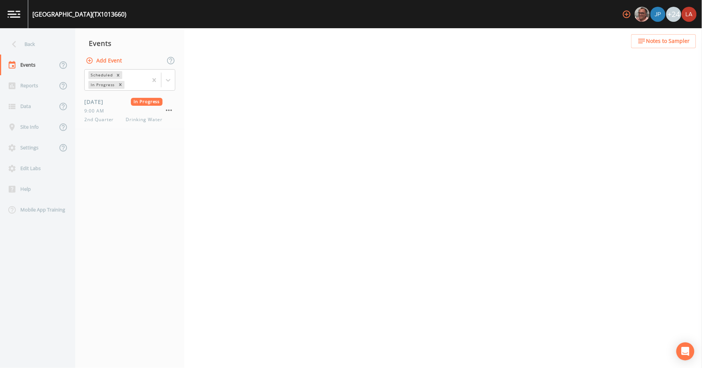
click at [100, 60] on button "Add Event" at bounding box center [104, 61] width 41 height 14
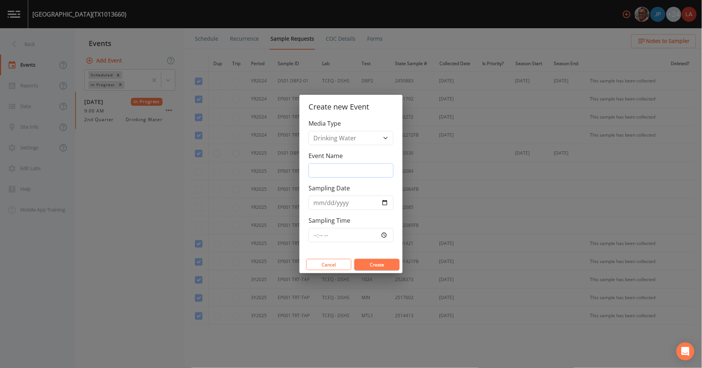
click at [330, 170] on input "Event Name" at bounding box center [351, 170] width 85 height 14
paste input "[DATE] PFAS"
type input "[DATE] PFAS"
click at [314, 201] on input "Sampling Date" at bounding box center [351, 203] width 85 height 14
type input "[DATE]"
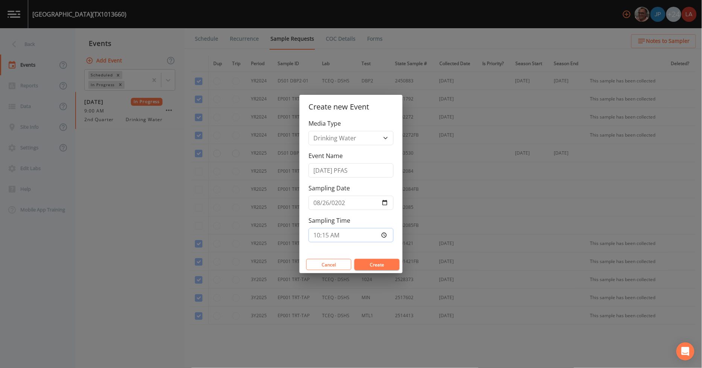
click at [324, 235] on input "10:15" at bounding box center [351, 235] width 85 height 14
type input "10:30"
click at [355, 259] on button "Create" at bounding box center [377, 264] width 45 height 11
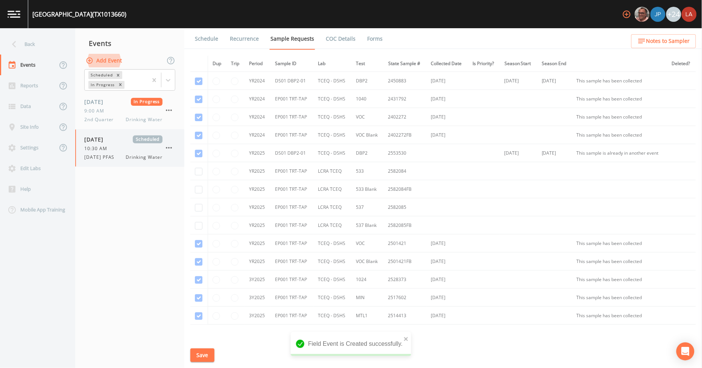
drag, startPoint x: 88, startPoint y: 148, endPoint x: 124, endPoint y: 159, distance: 38.3
click at [88, 148] on span "10:30 AM" at bounding box center [97, 148] width 27 height 7
click at [202, 176] on td at bounding box center [198, 171] width 17 height 18
click at [200, 189] on input "checkbox" at bounding box center [199, 190] width 8 height 8
checkbox input "true"
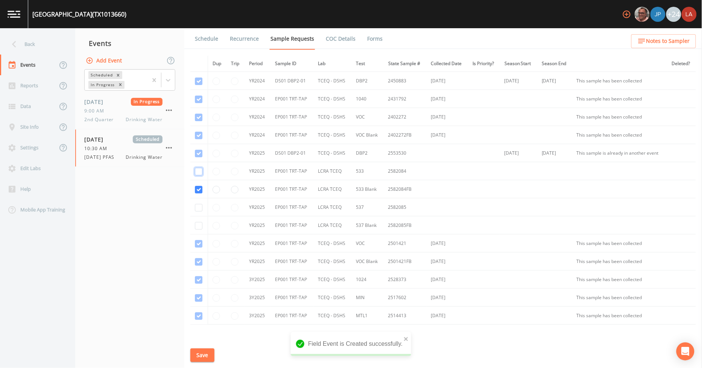
click at [199, 169] on input "checkbox" at bounding box center [199, 172] width 8 height 8
checkbox input "true"
click at [196, 209] on input "checkbox" at bounding box center [199, 208] width 8 height 8
checkbox input "true"
click at [198, 224] on input "checkbox" at bounding box center [199, 226] width 8 height 8
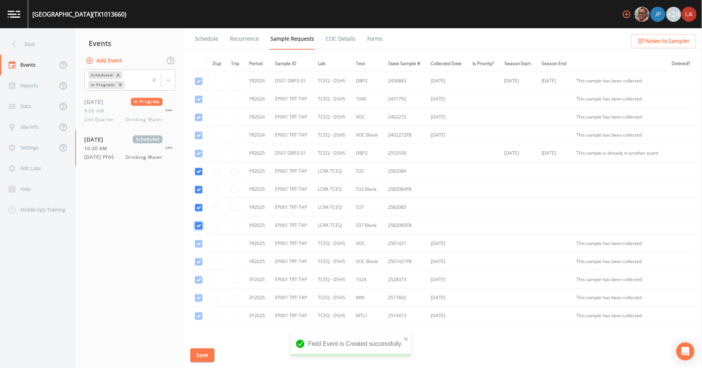
checkbox input "true"
click at [202, 349] on button "Save" at bounding box center [202, 356] width 24 height 14
click at [201, 43] on link "Schedule" at bounding box center [207, 38] width 26 height 21
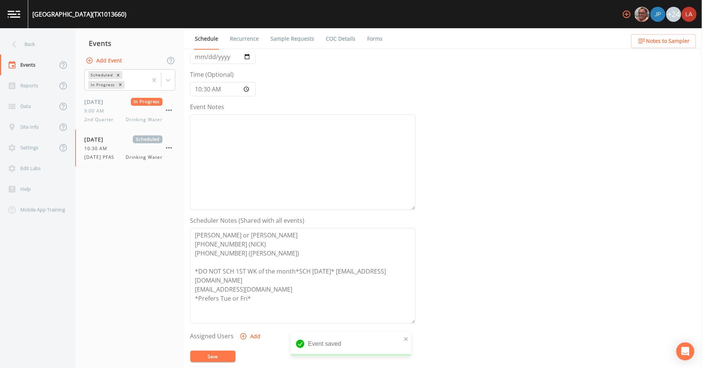
scroll to position [125, 0]
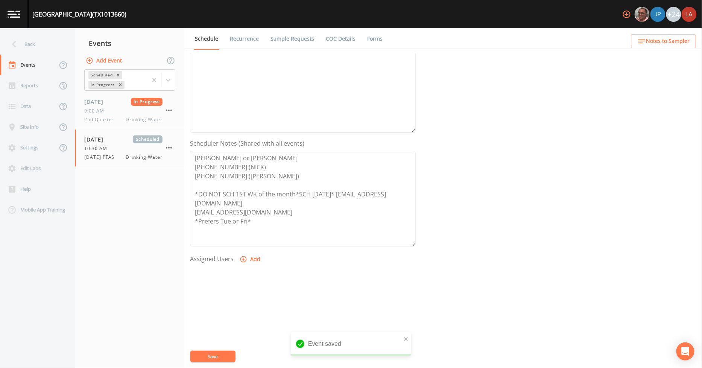
click at [250, 262] on button "Add" at bounding box center [250, 260] width 25 height 14
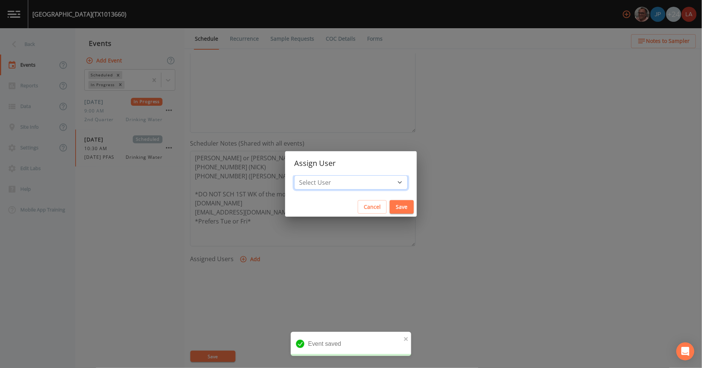
click at [335, 184] on select "Select User [PERSON_NAME] [PERSON_NAME] [PERSON_NAME] [PERSON_NAME] [PERSON_NAM…" at bounding box center [351, 182] width 114 height 14
select select "0c4ac92a-2052-4971-af99-d49bdd27a7b1"
click at [311, 175] on select "Select User [PERSON_NAME] [PERSON_NAME] [PERSON_NAME] [PERSON_NAME] [PERSON_NAM…" at bounding box center [351, 182] width 114 height 14
click at [390, 208] on button "Save" at bounding box center [402, 207] width 24 height 14
select select
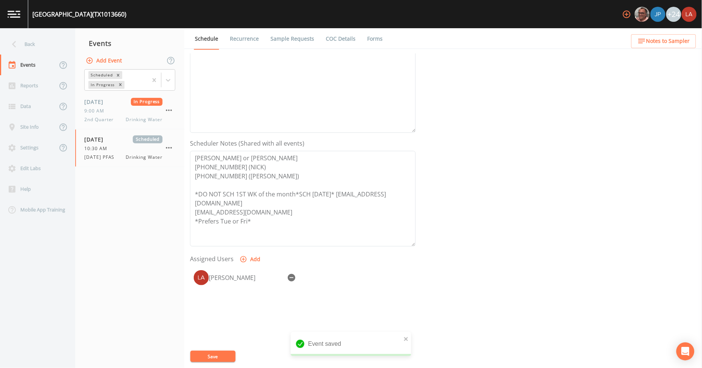
click at [208, 360] on button "Save" at bounding box center [212, 356] width 45 height 11
click at [18, 50] on icon at bounding box center [14, 44] width 13 height 13
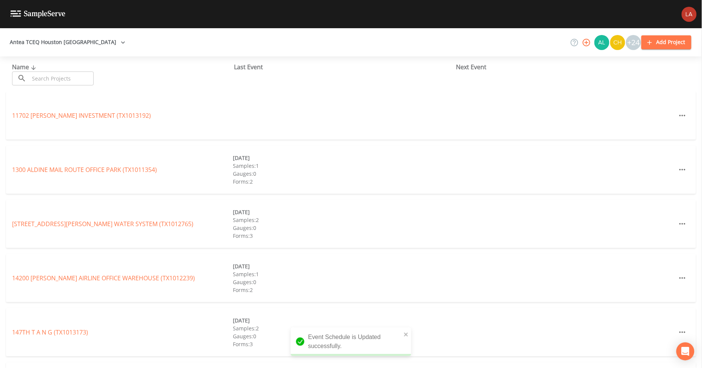
click at [87, 80] on input "text" at bounding box center [61, 79] width 64 height 14
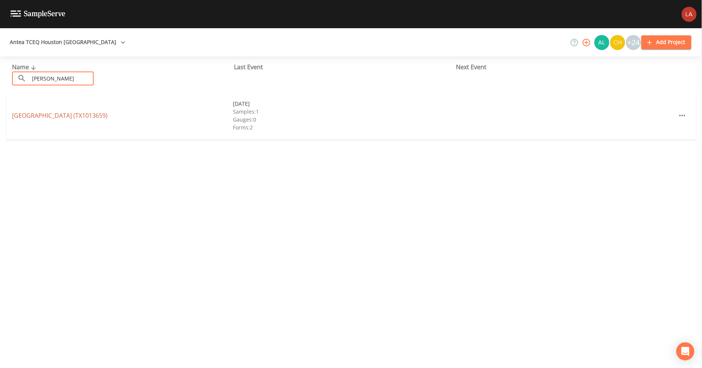
type input "[PERSON_NAME]"
click at [60, 115] on link "[GEOGRAPHIC_DATA] (TX1013659)" at bounding box center [60, 115] width 96 height 8
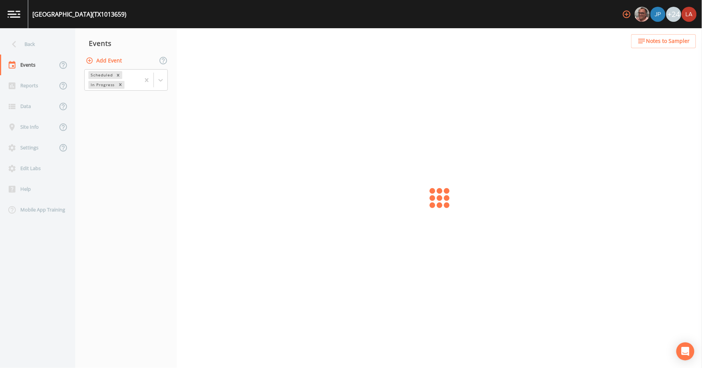
click at [113, 62] on button "Add Event" at bounding box center [104, 61] width 41 height 14
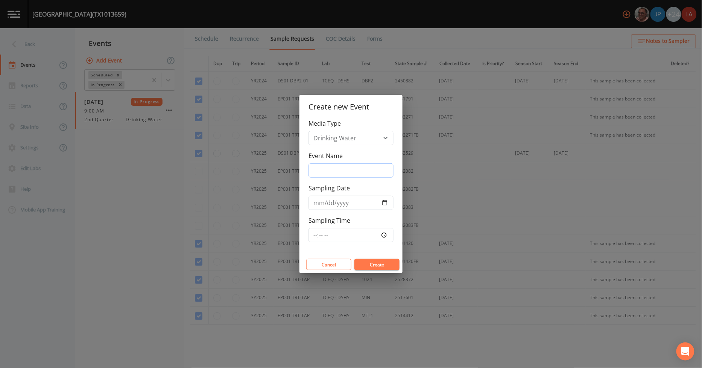
click at [332, 171] on input "Event Name" at bounding box center [351, 170] width 85 height 14
paste input "[DATE] PFAS"
type input "[DATE] PFAS"
click at [321, 199] on input "Sampling Date" at bounding box center [351, 203] width 85 height 14
type input "[DATE]"
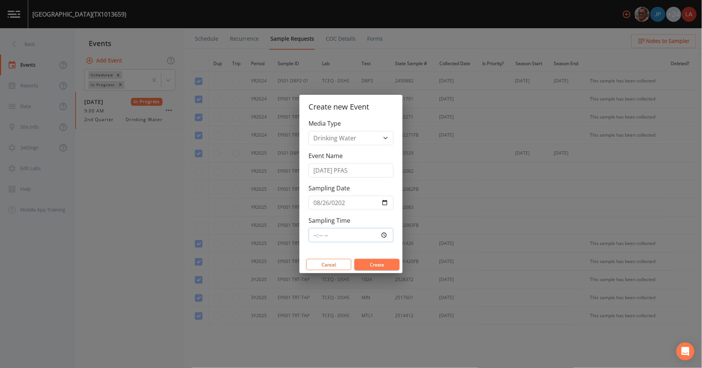
type input "10:50"
click at [355, 259] on button "Create" at bounding box center [377, 264] width 45 height 11
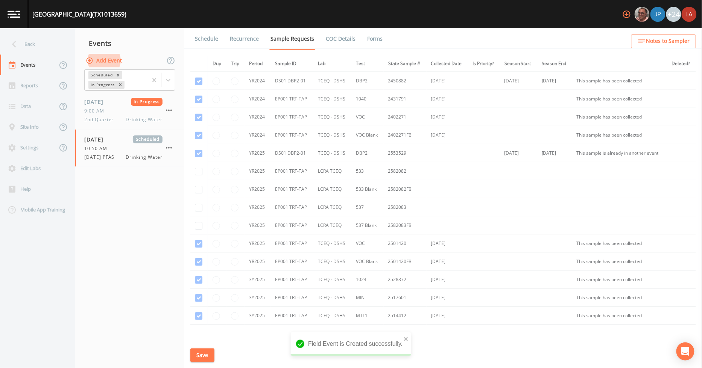
click at [203, 174] on td at bounding box center [198, 171] width 17 height 18
click at [197, 172] on input "checkbox" at bounding box center [199, 172] width 8 height 8
checkbox input "true"
click at [199, 189] on input "checkbox" at bounding box center [199, 190] width 8 height 8
checkbox input "true"
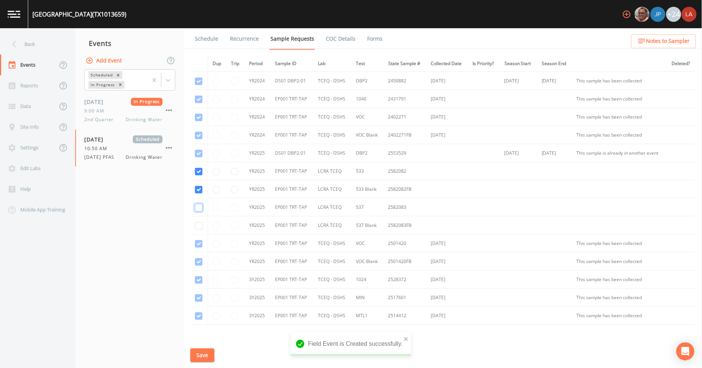
drag, startPoint x: 198, startPoint y: 206, endPoint x: 200, endPoint y: 222, distance: 16.4
click at [198, 207] on input "checkbox" at bounding box center [199, 208] width 8 height 8
checkbox input "true"
click at [201, 228] on input "checkbox" at bounding box center [199, 226] width 8 height 8
checkbox input "true"
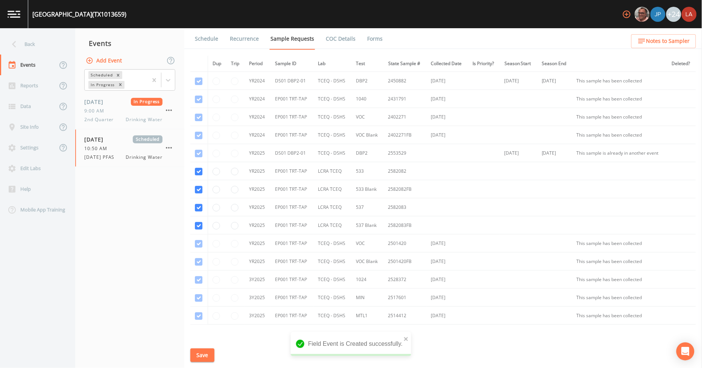
click at [210, 355] on button "Save" at bounding box center [202, 356] width 24 height 14
click at [204, 43] on link "Schedule" at bounding box center [207, 38] width 26 height 21
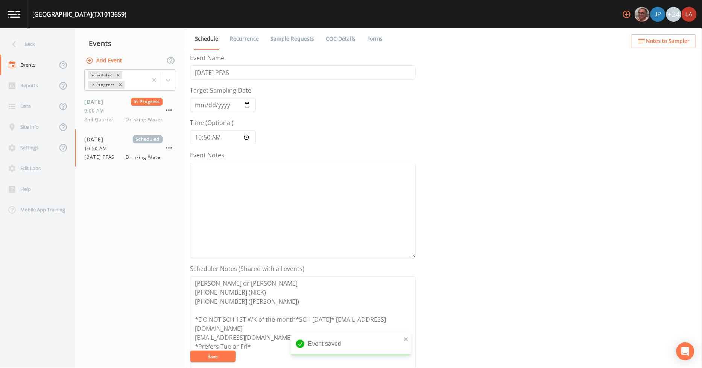
scroll to position [163, 0]
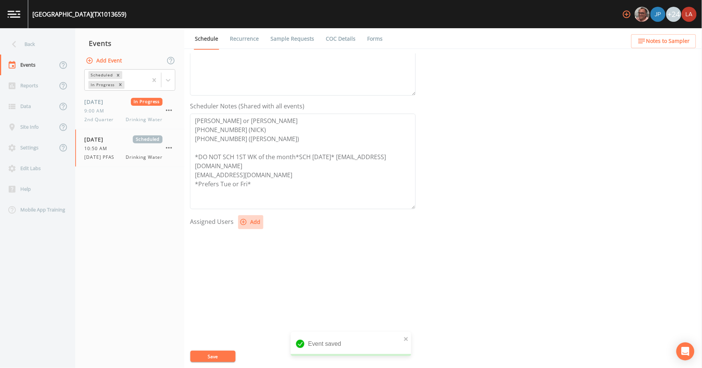
click at [244, 219] on icon "button" at bounding box center [244, 222] width 8 height 8
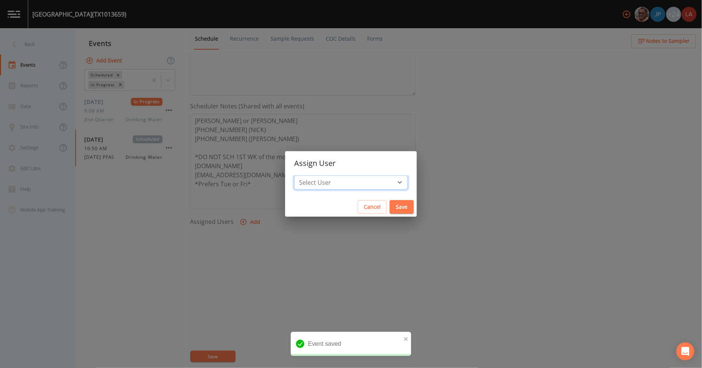
drag, startPoint x: 361, startPoint y: 186, endPoint x: 349, endPoint y: 182, distance: 12.4
click at [360, 186] on select "Select User [PERSON_NAME] [PERSON_NAME] [PERSON_NAME] [PERSON_NAME] [PERSON_NAM…" at bounding box center [351, 182] width 114 height 14
select select "0c4ac92a-2052-4971-af99-d49bdd27a7b1"
click at [311, 175] on select "Select User [PERSON_NAME] [PERSON_NAME] [PERSON_NAME] [PERSON_NAME] [PERSON_NAM…" at bounding box center [351, 182] width 114 height 14
click at [393, 208] on button "Save" at bounding box center [402, 207] width 24 height 14
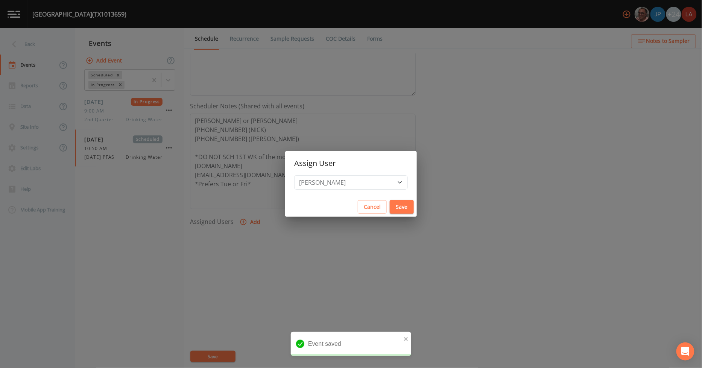
select select
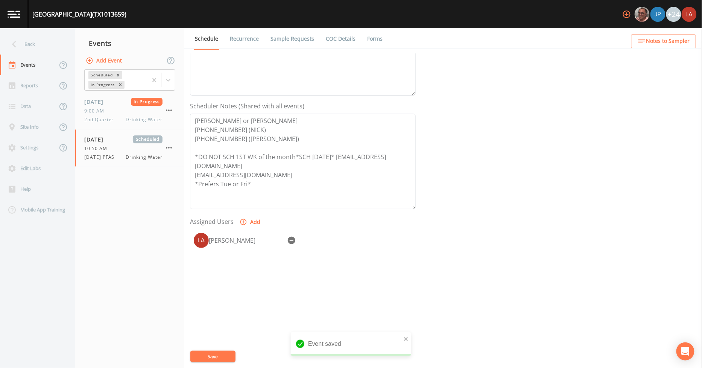
click at [221, 360] on button "Save" at bounding box center [212, 356] width 45 height 11
click at [41, 50] on div "Back" at bounding box center [34, 44] width 68 height 21
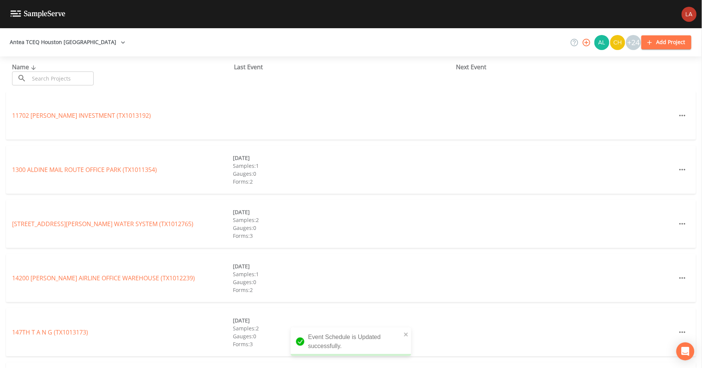
click at [69, 80] on input "text" at bounding box center [61, 79] width 64 height 14
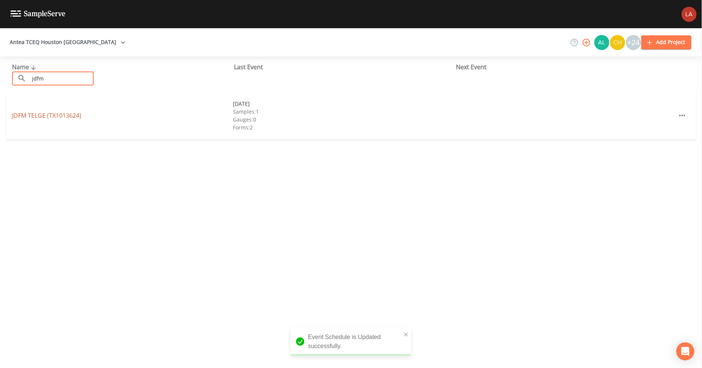
type input "jdfm"
click at [58, 117] on link "JDFM TELGE (TX1013624)" at bounding box center [46, 115] width 69 height 8
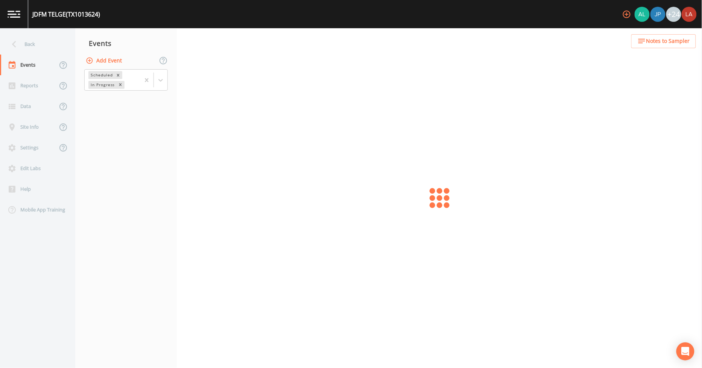
click at [111, 59] on button "Add Event" at bounding box center [104, 61] width 41 height 14
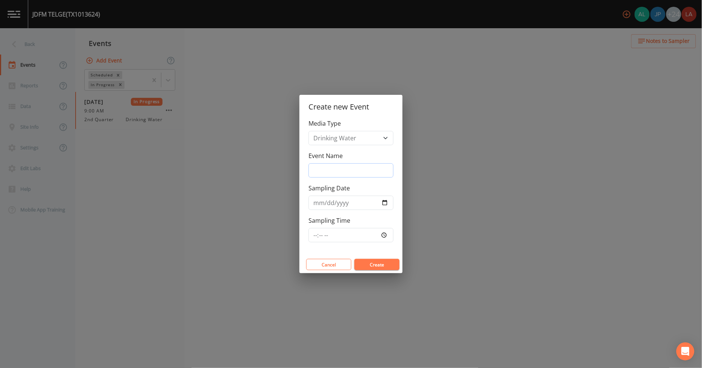
click at [329, 175] on input "Event Name" at bounding box center [351, 170] width 85 height 14
paste input "[DATE] PFAS"
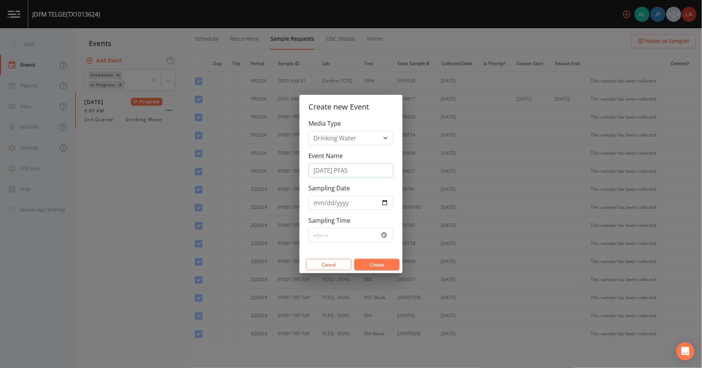
type input "[DATE] PFAS"
click at [315, 202] on input "Sampling Date" at bounding box center [351, 203] width 85 height 14
type input "[DATE]"
type input "11:15"
click at [355, 259] on button "Create" at bounding box center [377, 264] width 45 height 11
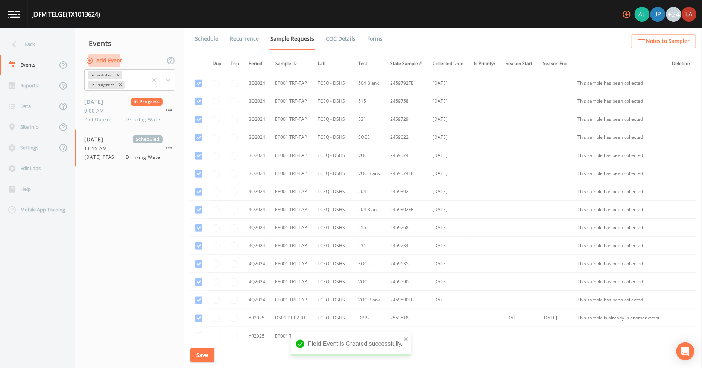
scroll to position [376, 0]
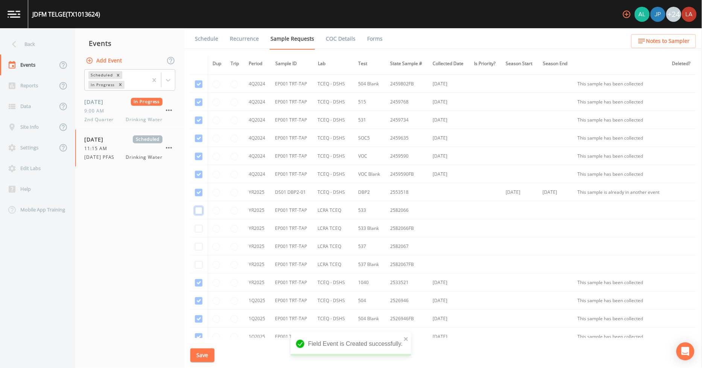
click at [198, 210] on input "checkbox" at bounding box center [199, 211] width 8 height 8
checkbox input "true"
click at [202, 231] on input "checkbox" at bounding box center [199, 229] width 8 height 8
checkbox input "true"
click at [201, 250] on input "checkbox" at bounding box center [199, 247] width 8 height 8
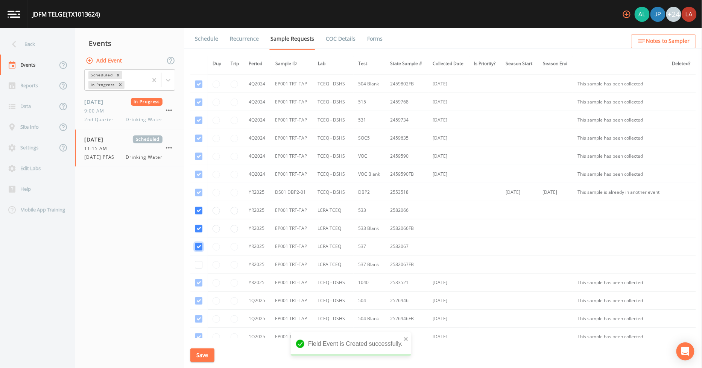
checkbox input "true"
click at [198, 265] on input "checkbox" at bounding box center [199, 265] width 8 height 8
checkbox input "true"
click at [203, 356] on button "Save" at bounding box center [202, 356] width 24 height 14
click at [206, 39] on link "Schedule" at bounding box center [207, 38] width 26 height 21
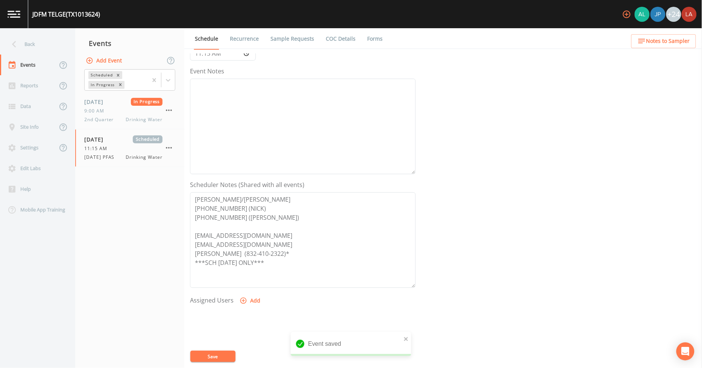
scroll to position [163, 0]
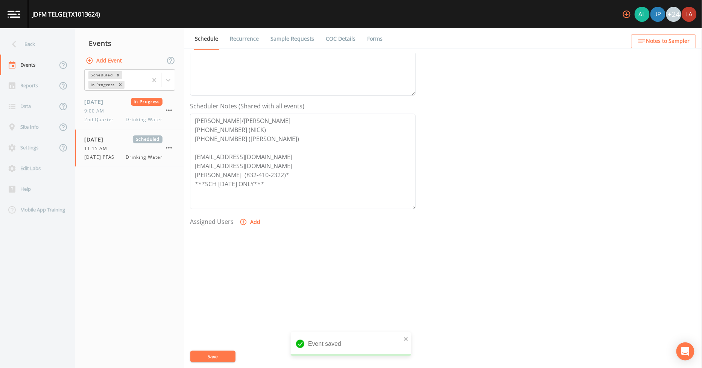
click at [245, 217] on button "Add" at bounding box center [250, 222] width 25 height 14
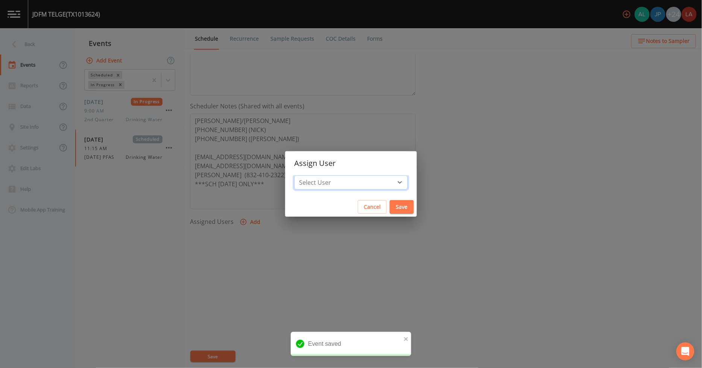
click at [330, 183] on select "Select User [PERSON_NAME] [PERSON_NAME] [PERSON_NAME] [PERSON_NAME] [PERSON_NAM…" at bounding box center [351, 182] width 114 height 14
select select "0c4ac92a-2052-4971-af99-d49bdd27a7b1"
click at [311, 175] on select "Select User [PERSON_NAME] [PERSON_NAME] [PERSON_NAME] [PERSON_NAME] [PERSON_NAM…" at bounding box center [351, 182] width 114 height 14
click at [390, 209] on button "Save" at bounding box center [402, 207] width 24 height 14
select select
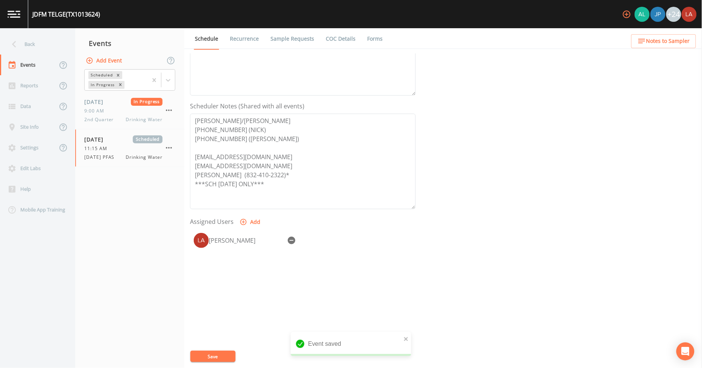
click at [212, 355] on button "Save" at bounding box center [212, 356] width 45 height 11
click at [27, 41] on div "Back" at bounding box center [34, 44] width 68 height 21
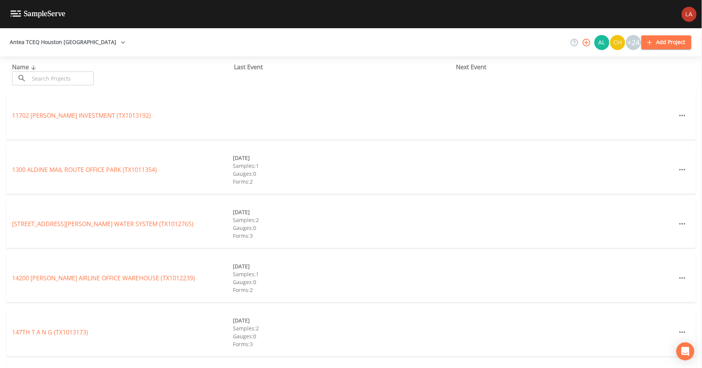
click at [384, 112] on div "11702 [PERSON_NAME] INVESTMENT (TX1013192)" at bounding box center [351, 115] width 690 height 48
click at [59, 76] on input "text" at bounding box center [61, 79] width 64 height 14
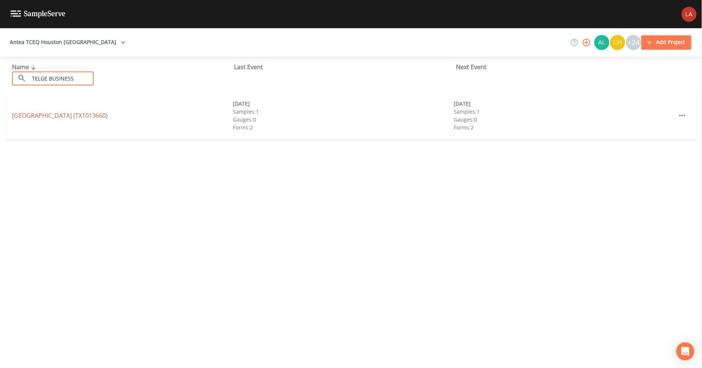
type input "TELGE BUSINESS"
click at [37, 115] on link "[GEOGRAPHIC_DATA] (TX1013660)" at bounding box center [60, 115] width 96 height 8
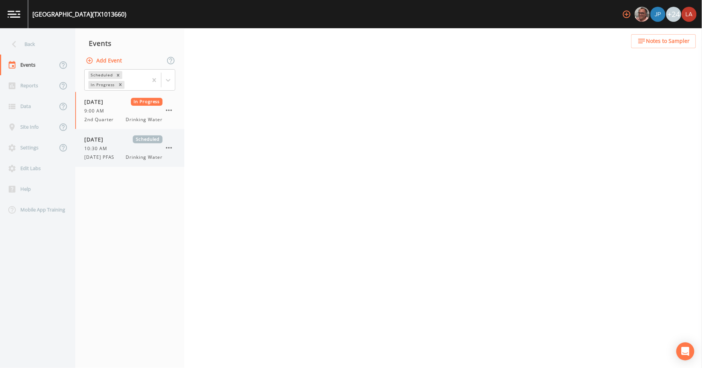
click at [104, 147] on span "10:30 AM" at bounding box center [97, 148] width 27 height 7
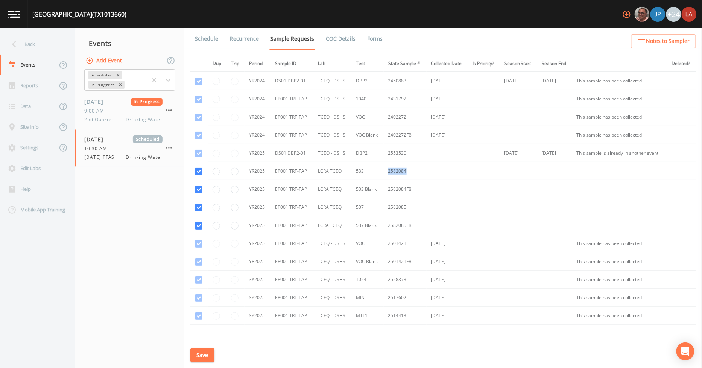
drag, startPoint x: 387, startPoint y: 172, endPoint x: 408, endPoint y: 171, distance: 20.7
click at [408, 171] on td "2582084" at bounding box center [405, 171] width 43 height 18
copy td "2582084"
drag, startPoint x: 386, startPoint y: 207, endPoint x: 405, endPoint y: 207, distance: 18.8
click at [405, 207] on td "2582085" at bounding box center [405, 207] width 43 height 18
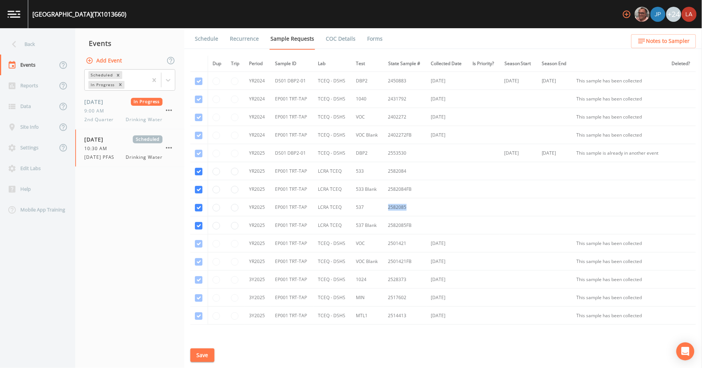
copy td "2582085"
click at [35, 43] on div "Back" at bounding box center [34, 44] width 68 height 21
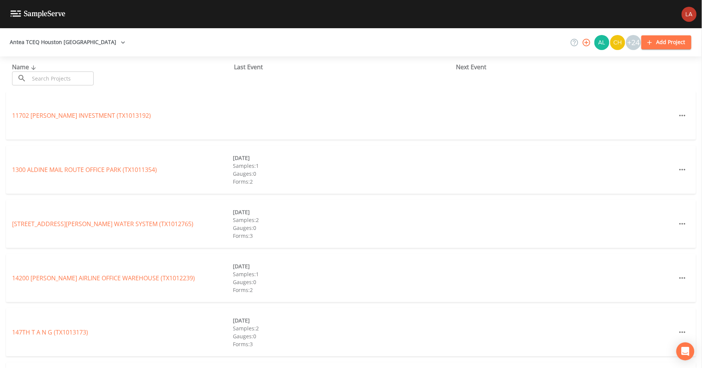
click at [64, 78] on input "text" at bounding box center [61, 79] width 64 height 14
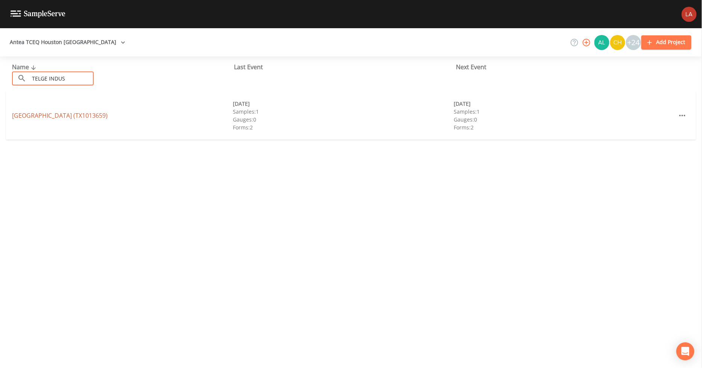
type input "TELGE INDUS"
click at [60, 115] on link "[GEOGRAPHIC_DATA] (TX1013659)" at bounding box center [60, 115] width 96 height 8
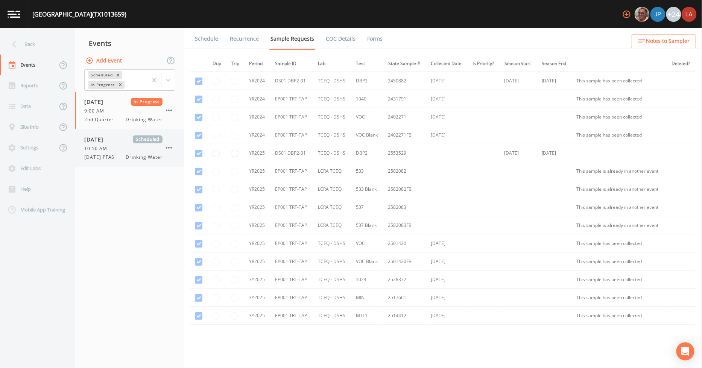
click at [109, 159] on span "[DATE] PFAS" at bounding box center [101, 157] width 35 height 7
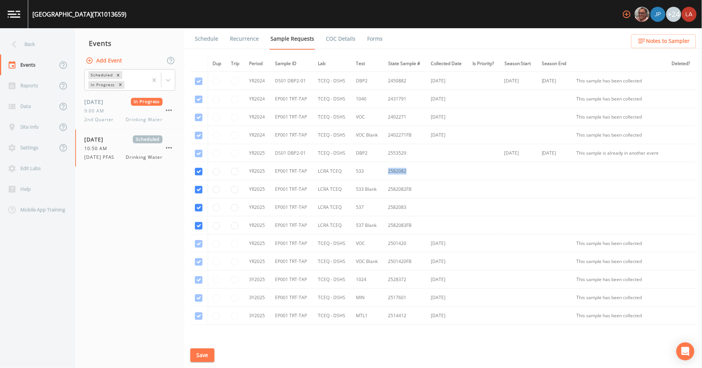
drag, startPoint x: 386, startPoint y: 170, endPoint x: 404, endPoint y: 169, distance: 18.1
click at [404, 169] on td "2582082" at bounding box center [405, 171] width 43 height 18
copy td "2582082"
click at [381, 203] on td "537" at bounding box center [368, 207] width 32 height 18
drag, startPoint x: 405, startPoint y: 206, endPoint x: 387, endPoint y: 206, distance: 17.7
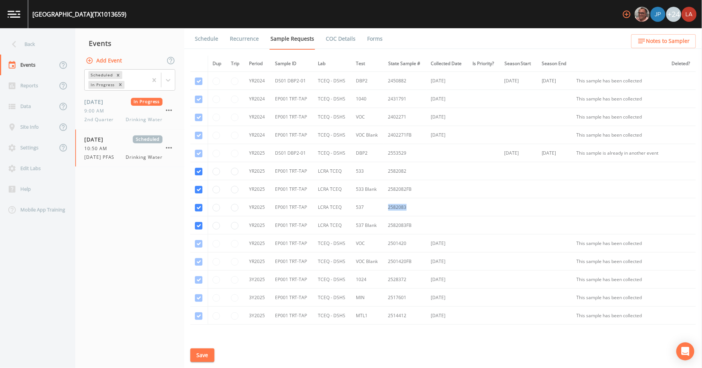
click at [387, 206] on td "2582083" at bounding box center [405, 207] width 43 height 18
copy td "2582083"
click at [33, 40] on div "Back" at bounding box center [34, 44] width 68 height 21
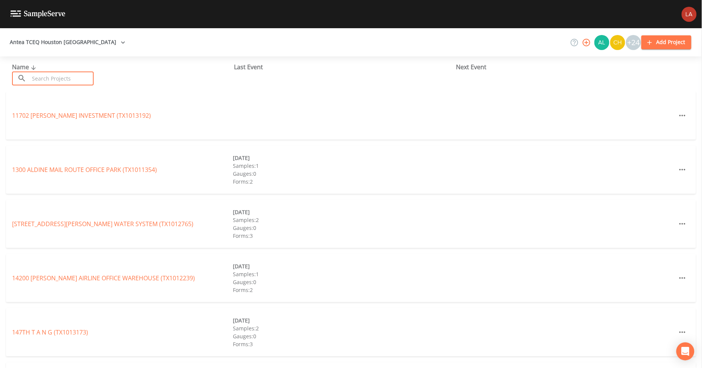
click at [81, 79] on input "text" at bounding box center [61, 79] width 64 height 14
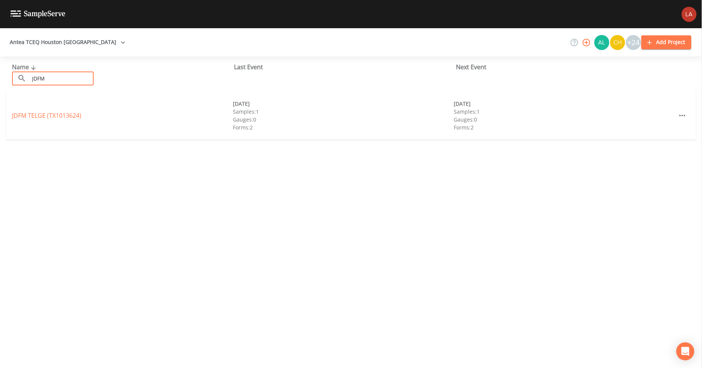
type input "JDFM"
click at [42, 119] on link "JDFM TELGE (TX1013624)" at bounding box center [46, 115] width 69 height 8
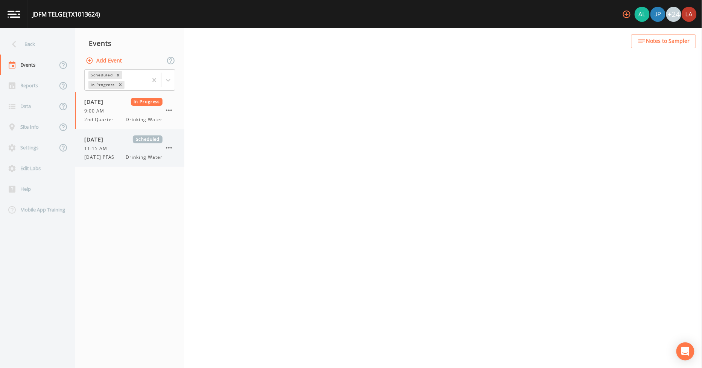
click at [109, 139] on span "[DATE]" at bounding box center [96, 140] width 24 height 8
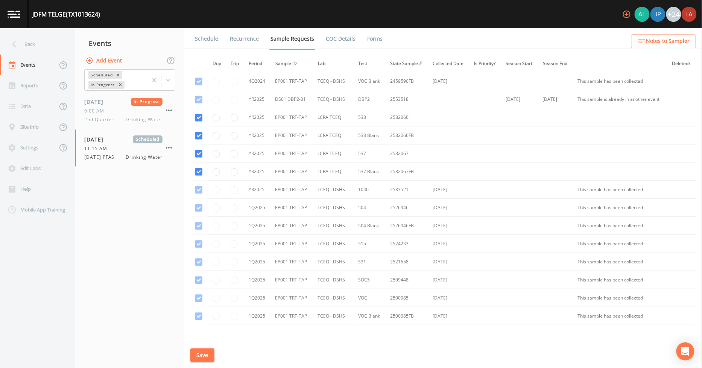
scroll to position [434, 0]
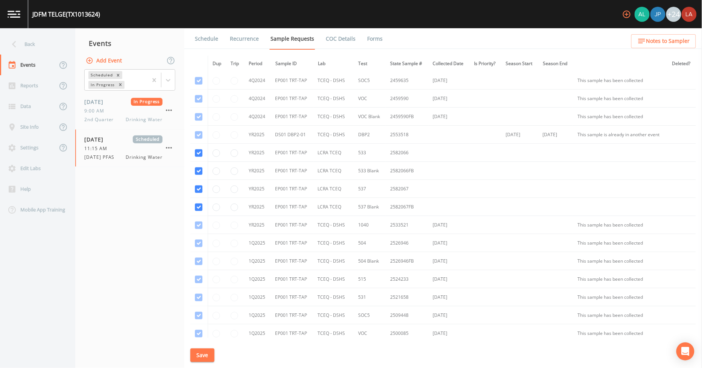
click at [412, 156] on td "2582066" at bounding box center [407, 153] width 43 height 18
drag, startPoint x: 407, startPoint y: 152, endPoint x: 388, endPoint y: 152, distance: 18.4
click at [388, 152] on td "2582066" at bounding box center [407, 153] width 43 height 18
copy td "2582066"
drag, startPoint x: 413, startPoint y: 202, endPoint x: 412, endPoint y: 193, distance: 8.7
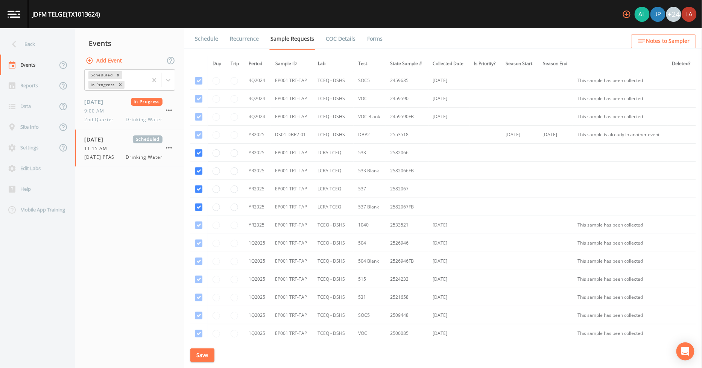
click at [413, 201] on td "2582067FB" at bounding box center [407, 207] width 43 height 18
drag, startPoint x: 407, startPoint y: 189, endPoint x: 387, endPoint y: 189, distance: 20.3
click at [387, 189] on td "2582067" at bounding box center [407, 189] width 43 height 18
copy td "2582067"
